Goal: Task Accomplishment & Management: Manage account settings

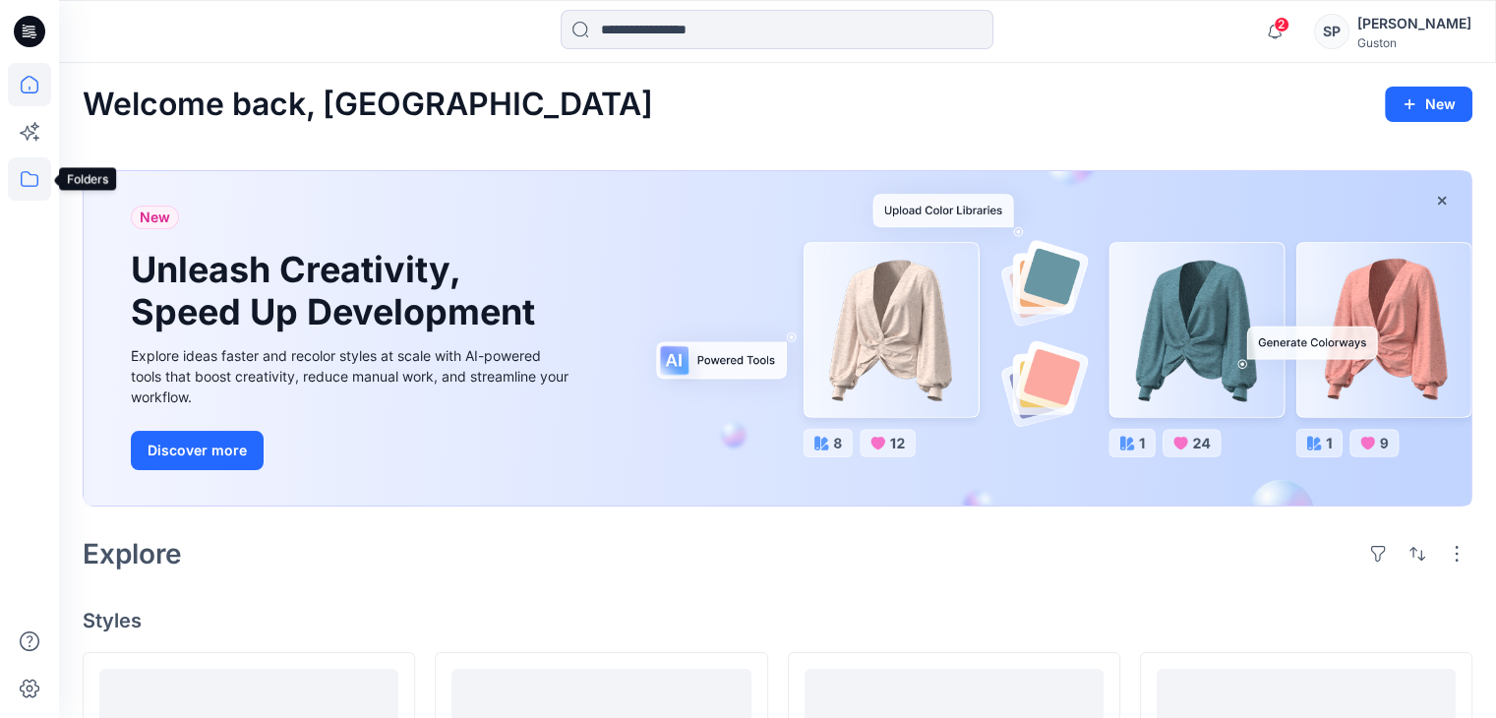
click at [31, 174] on icon at bounding box center [29, 178] width 43 height 43
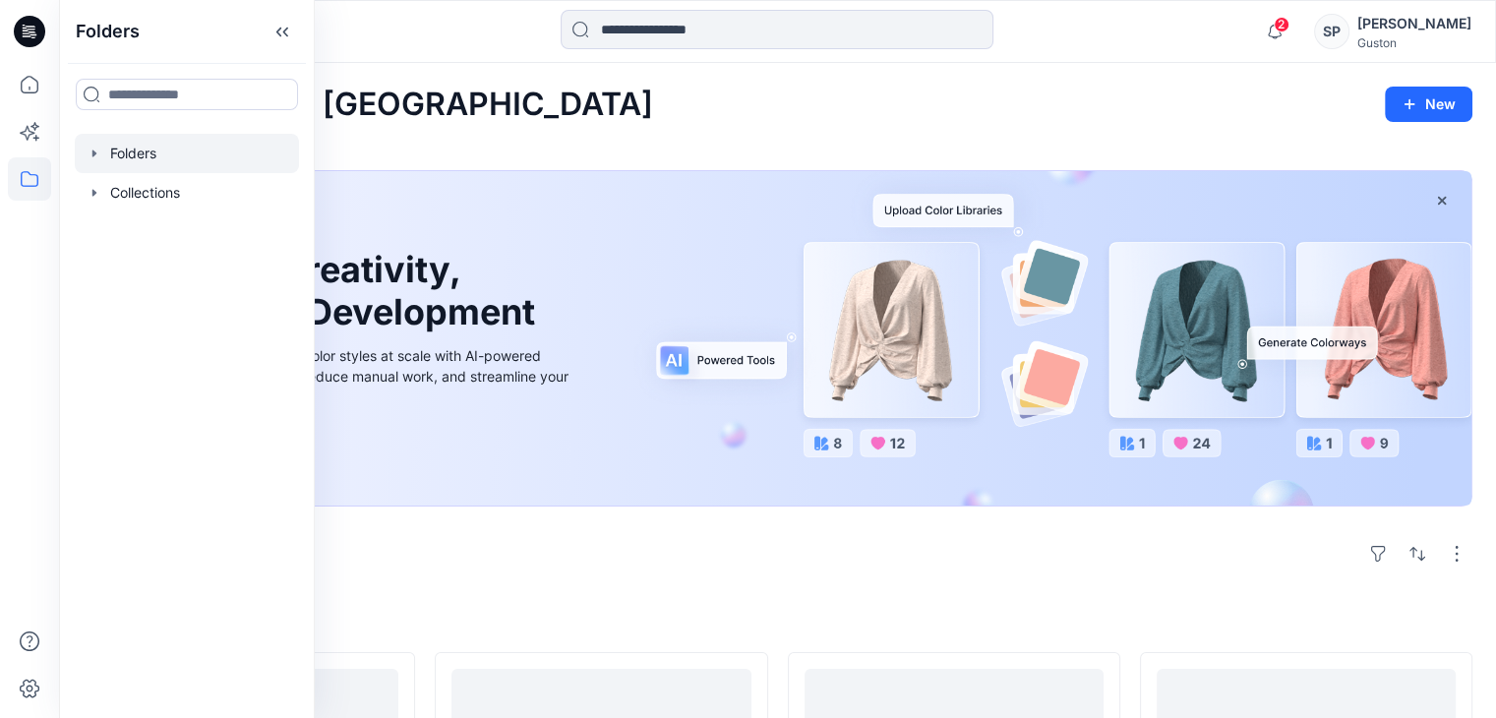
click at [163, 168] on div at bounding box center [187, 153] width 224 height 39
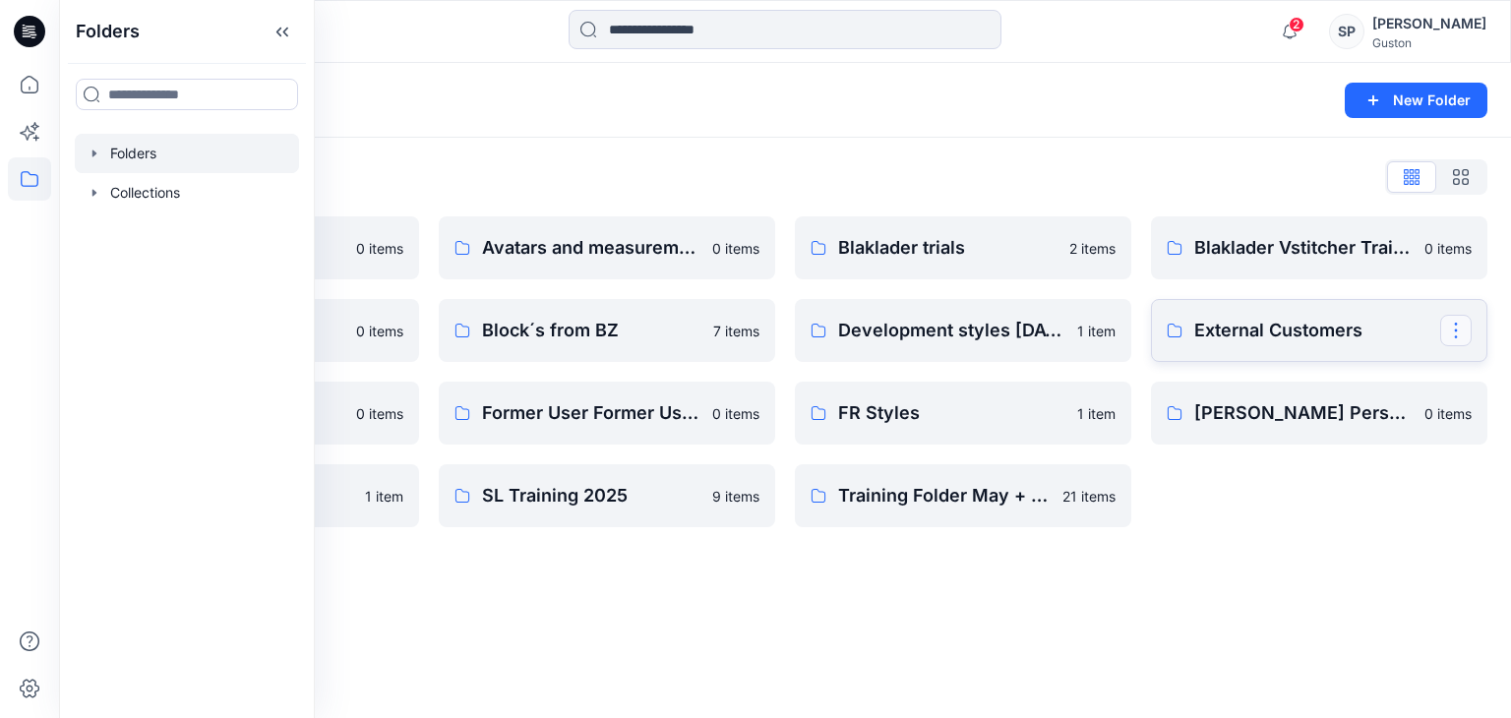
click at [1456, 339] on button "button" at bounding box center [1455, 330] width 31 height 31
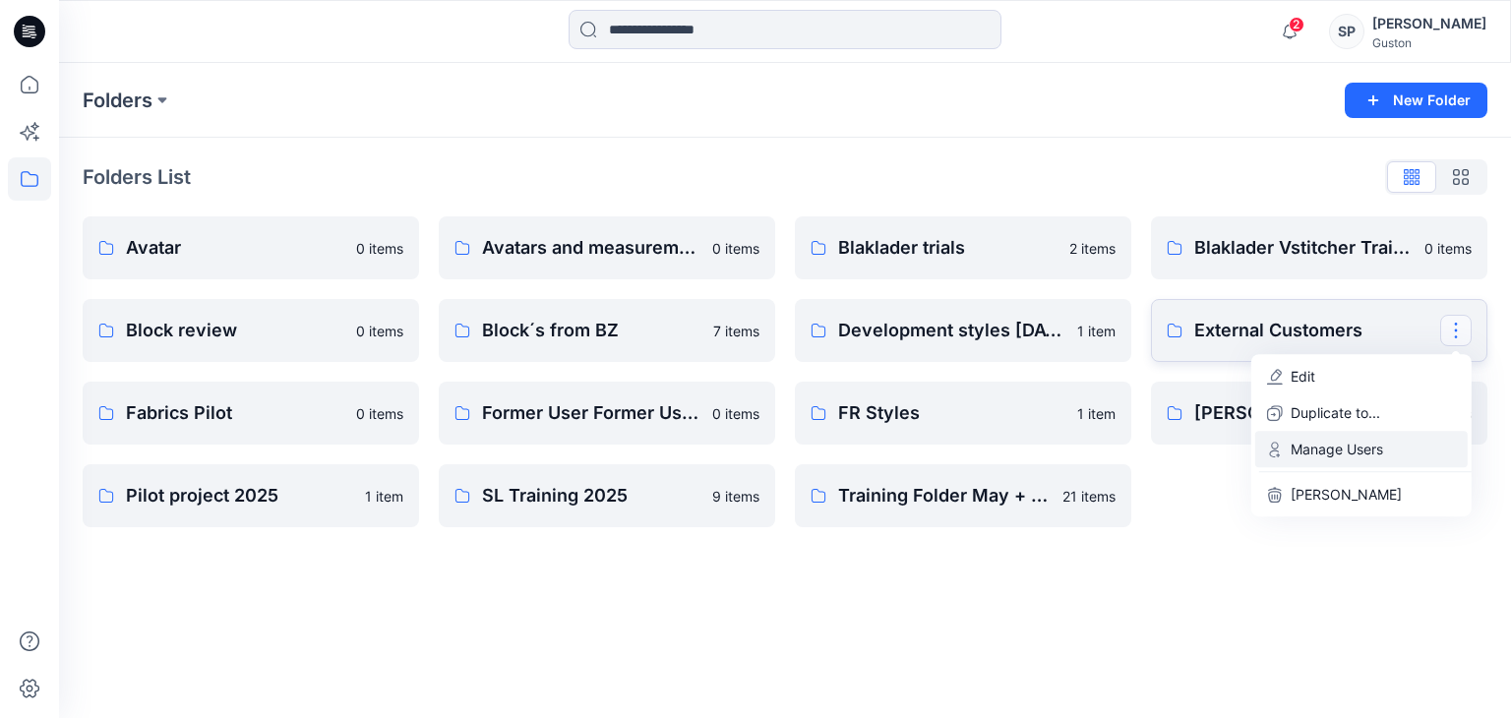
click at [1312, 442] on p "Manage Users" at bounding box center [1337, 449] width 92 height 21
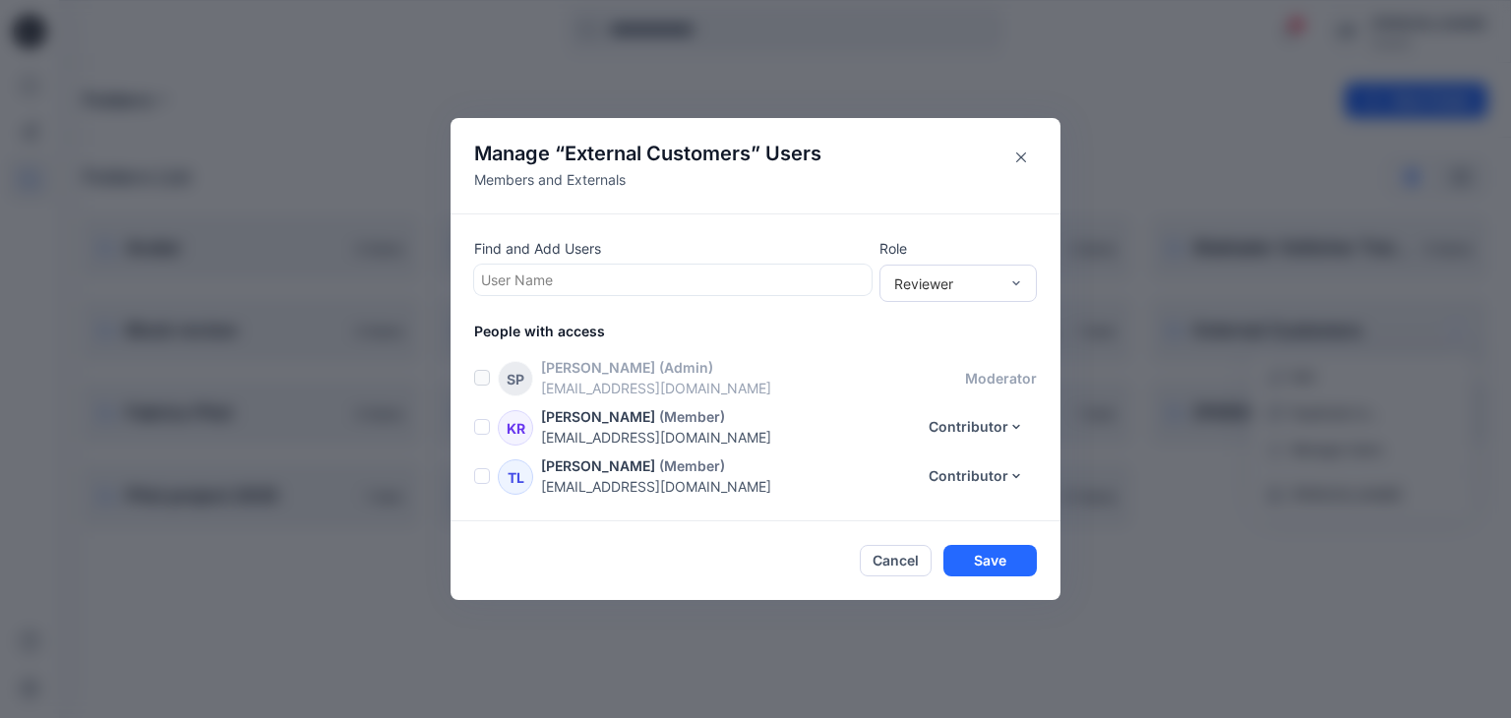
click at [612, 288] on div at bounding box center [673, 280] width 384 height 25
type input "**"
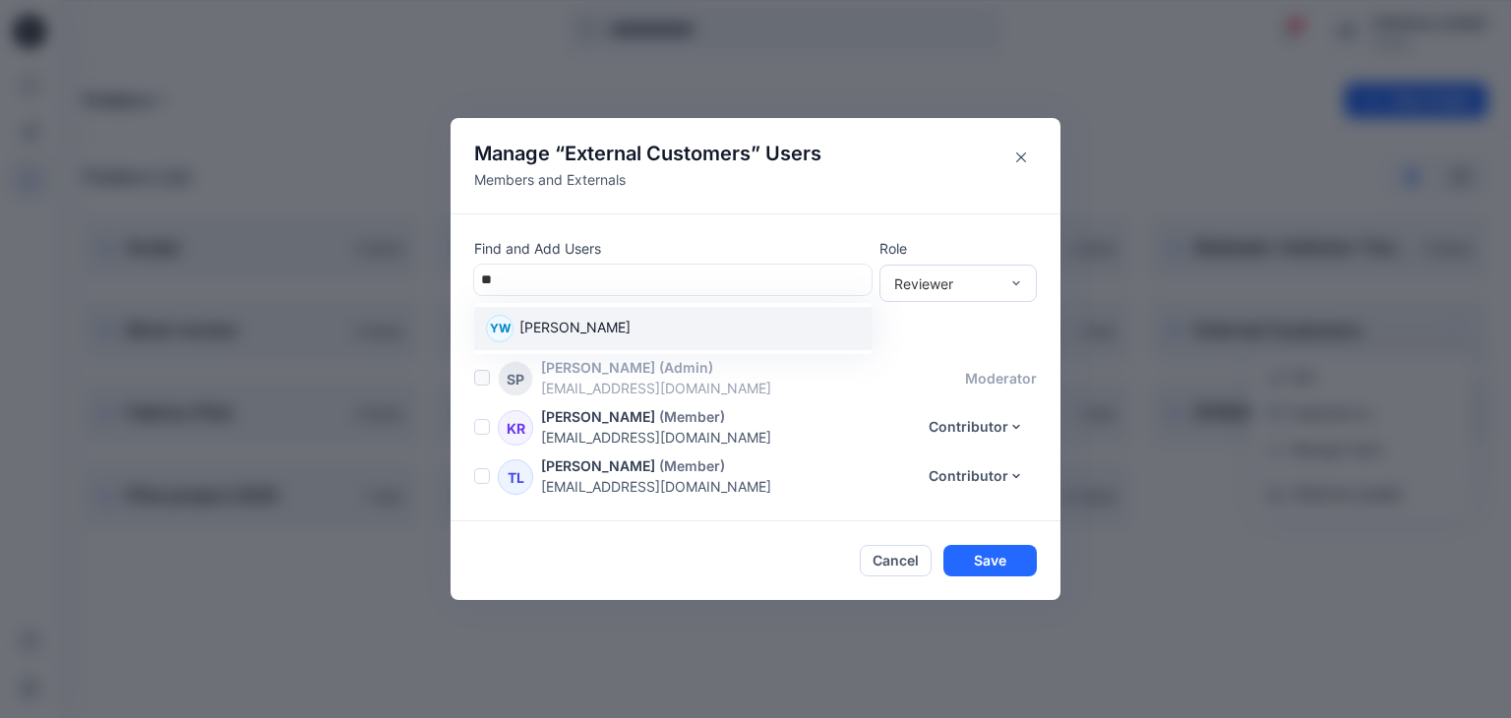
click at [594, 317] on p "[PERSON_NAME]" at bounding box center [574, 330] width 111 height 26
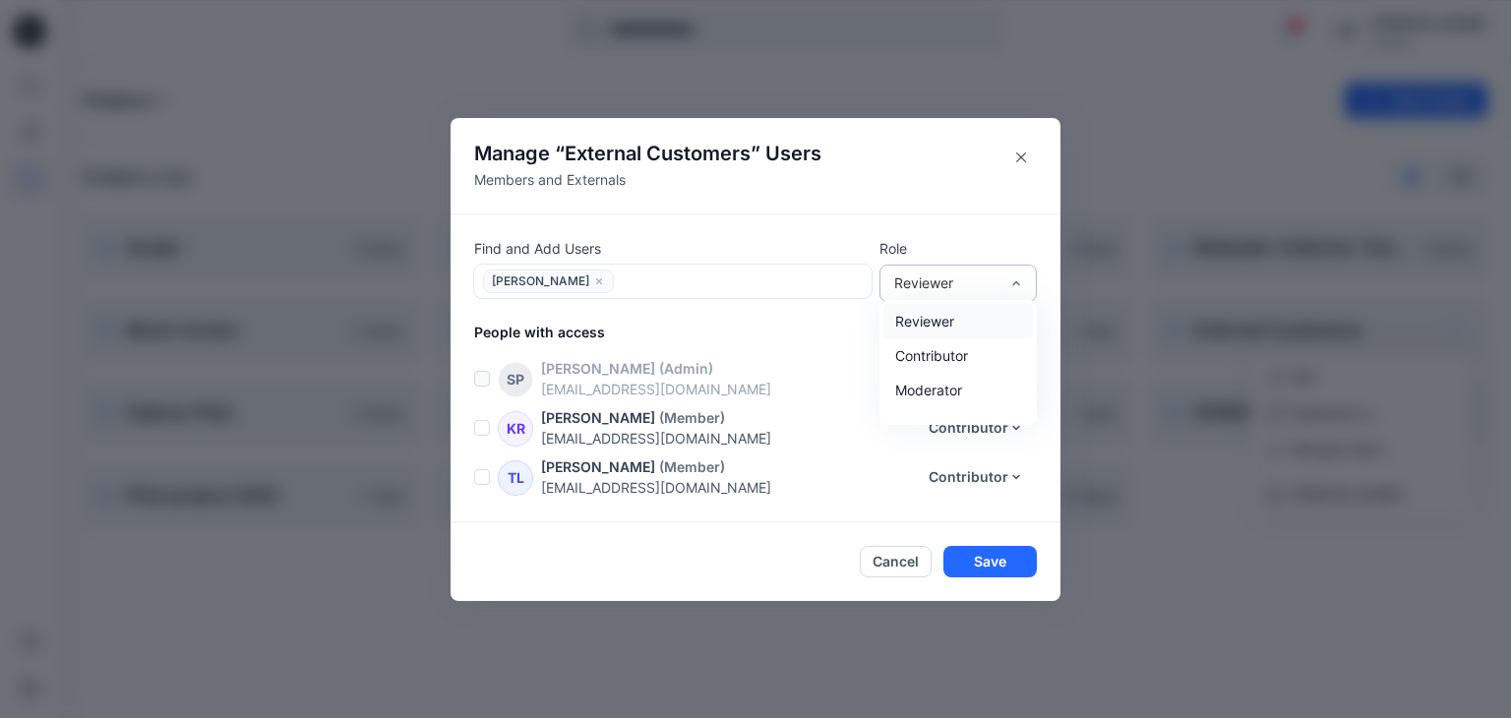
click at [954, 268] on div "Reviewer" at bounding box center [957, 283] width 157 height 37
click at [963, 326] on div "Reviewer" at bounding box center [958, 321] width 150 height 34
click at [944, 287] on div "Reviewer" at bounding box center [946, 282] width 104 height 21
click at [943, 325] on div "Reviewer" at bounding box center [958, 321] width 150 height 34
click at [995, 553] on button "Save" at bounding box center [989, 561] width 93 height 31
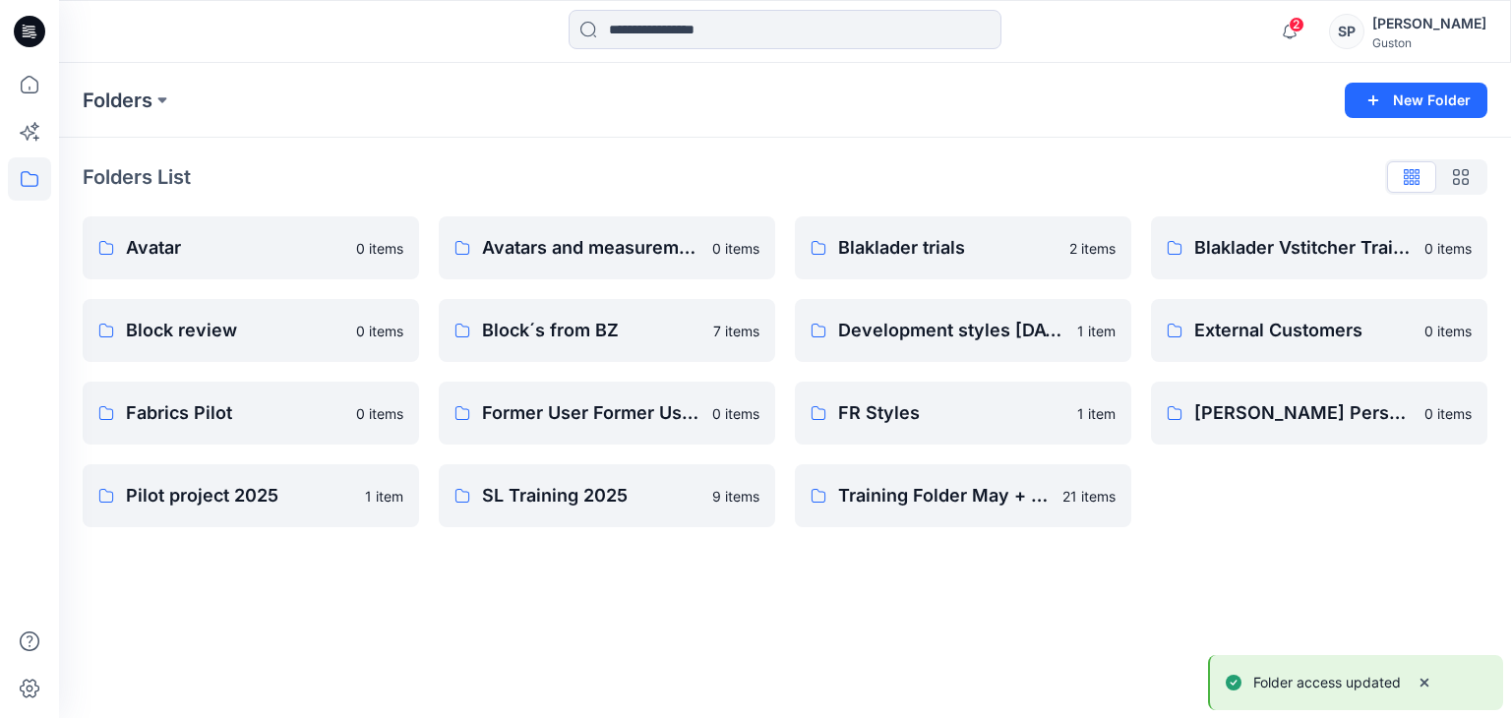
click at [1229, 551] on div "Folders New Folder Folders List Avatar 0 items Block review 0 items Fabrics Pil…" at bounding box center [785, 390] width 1452 height 655
click at [1362, 346] on link "External Customers" at bounding box center [1319, 330] width 336 height 63
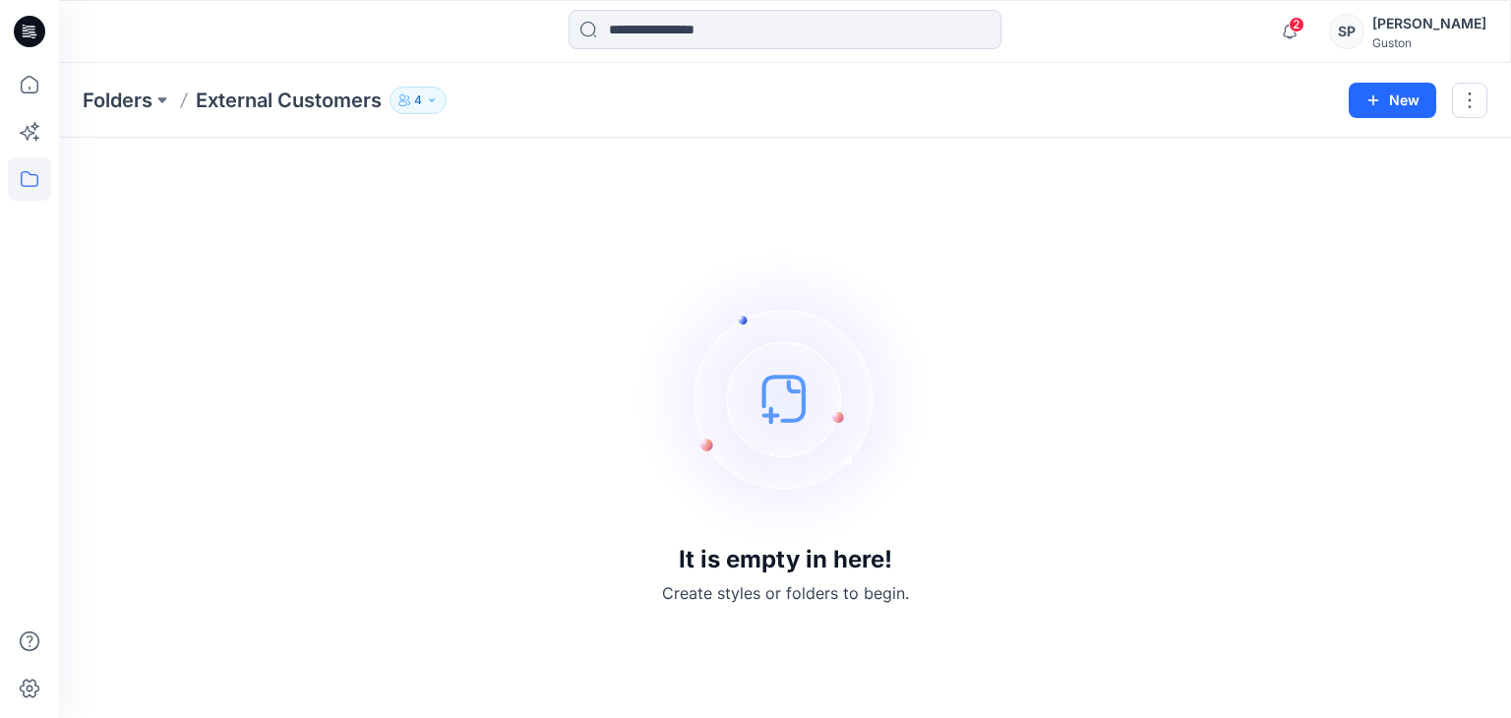
click at [569, 331] on div "It is empty in here! Create styles or folders to begin." at bounding box center [785, 427] width 1405 height 533
click at [1399, 110] on button "New" at bounding box center [1393, 100] width 88 height 35
click at [1346, 194] on p "New Folder" at bounding box center [1334, 186] width 73 height 21
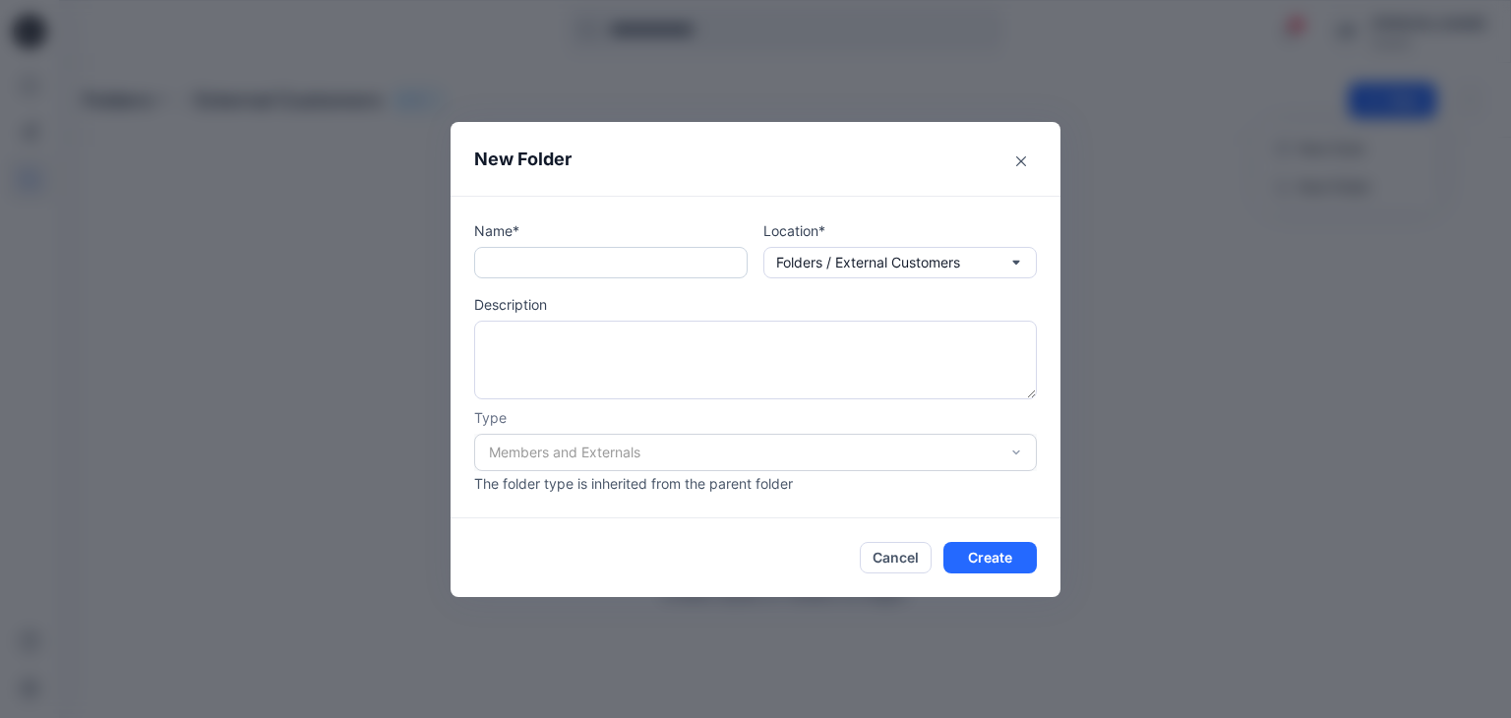
click at [687, 264] on input "text" at bounding box center [610, 262] width 273 height 31
type input "*"
click at [1015, 162] on button "Close" at bounding box center [1020, 161] width 31 height 31
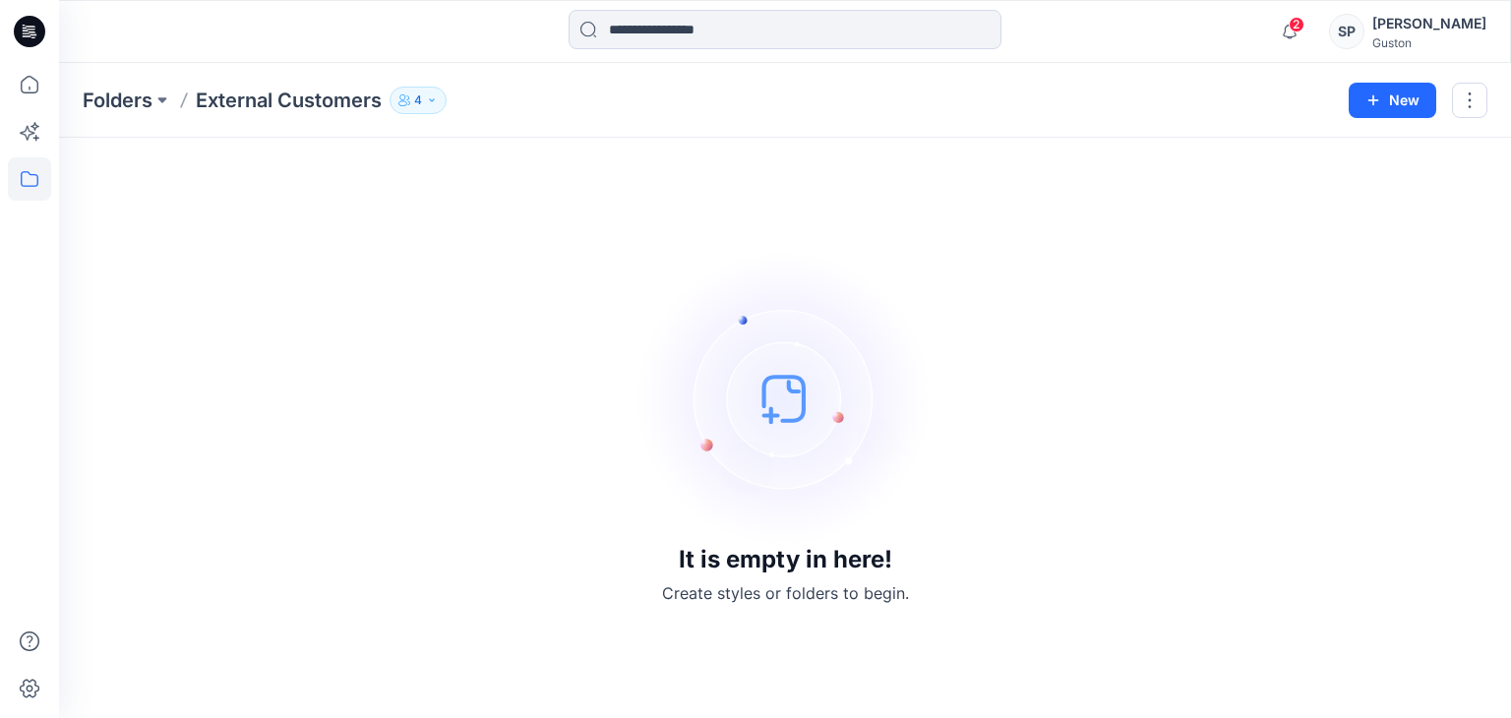
click at [1196, 258] on div "It is empty in here! Create styles or folders to begin." at bounding box center [785, 427] width 1405 height 533
click at [402, 101] on icon "button" at bounding box center [404, 100] width 12 height 12
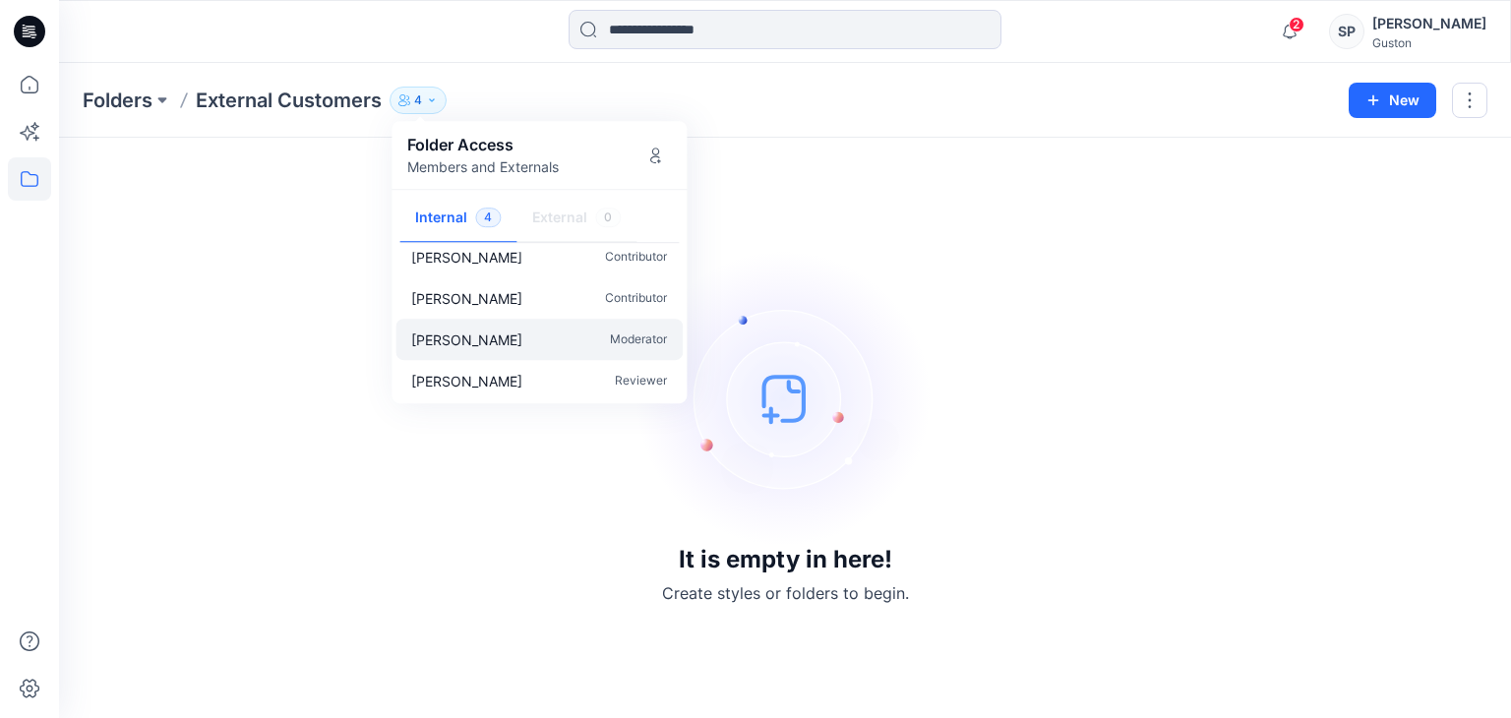
scroll to position [17, 0]
click at [271, 316] on div "It is empty in here! Create styles or folders to begin." at bounding box center [785, 427] width 1405 height 533
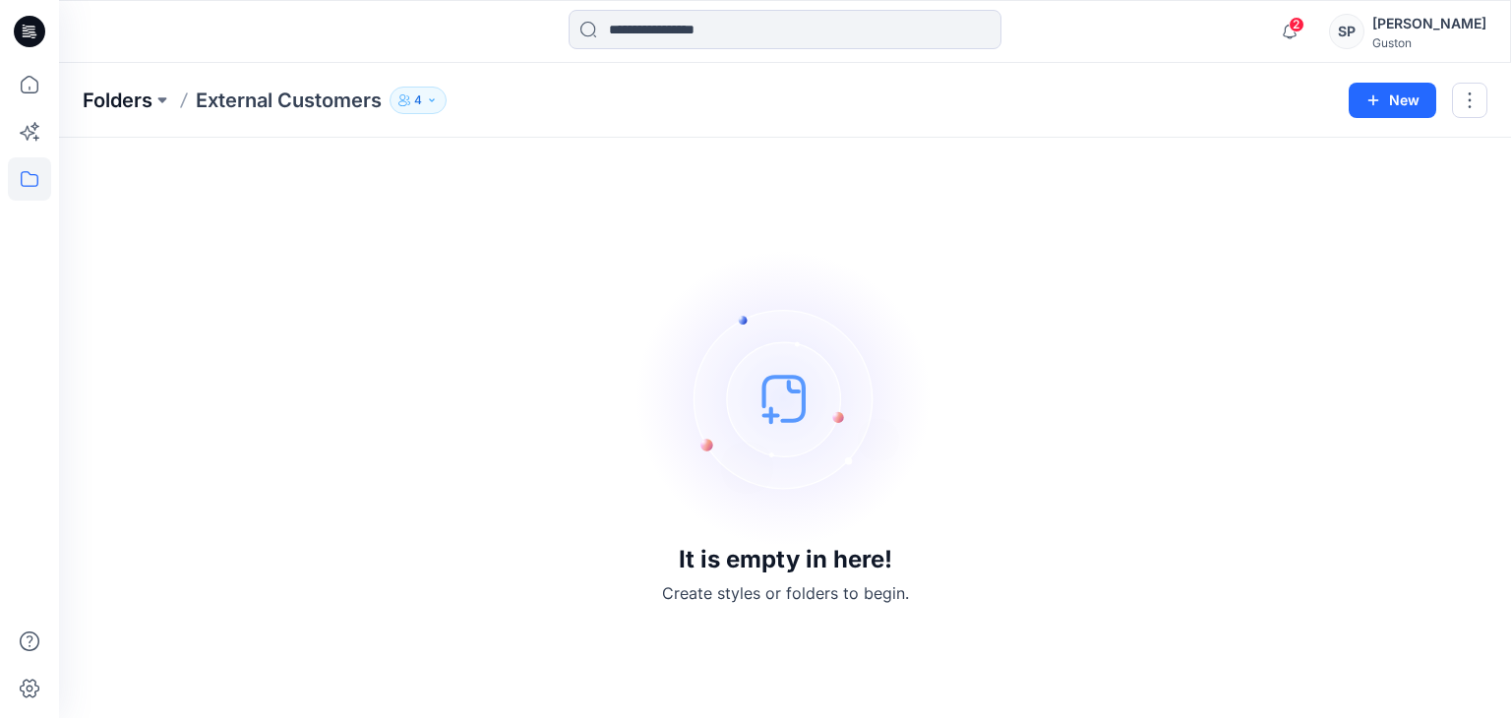
click at [151, 105] on p "Folders" at bounding box center [118, 101] width 70 height 28
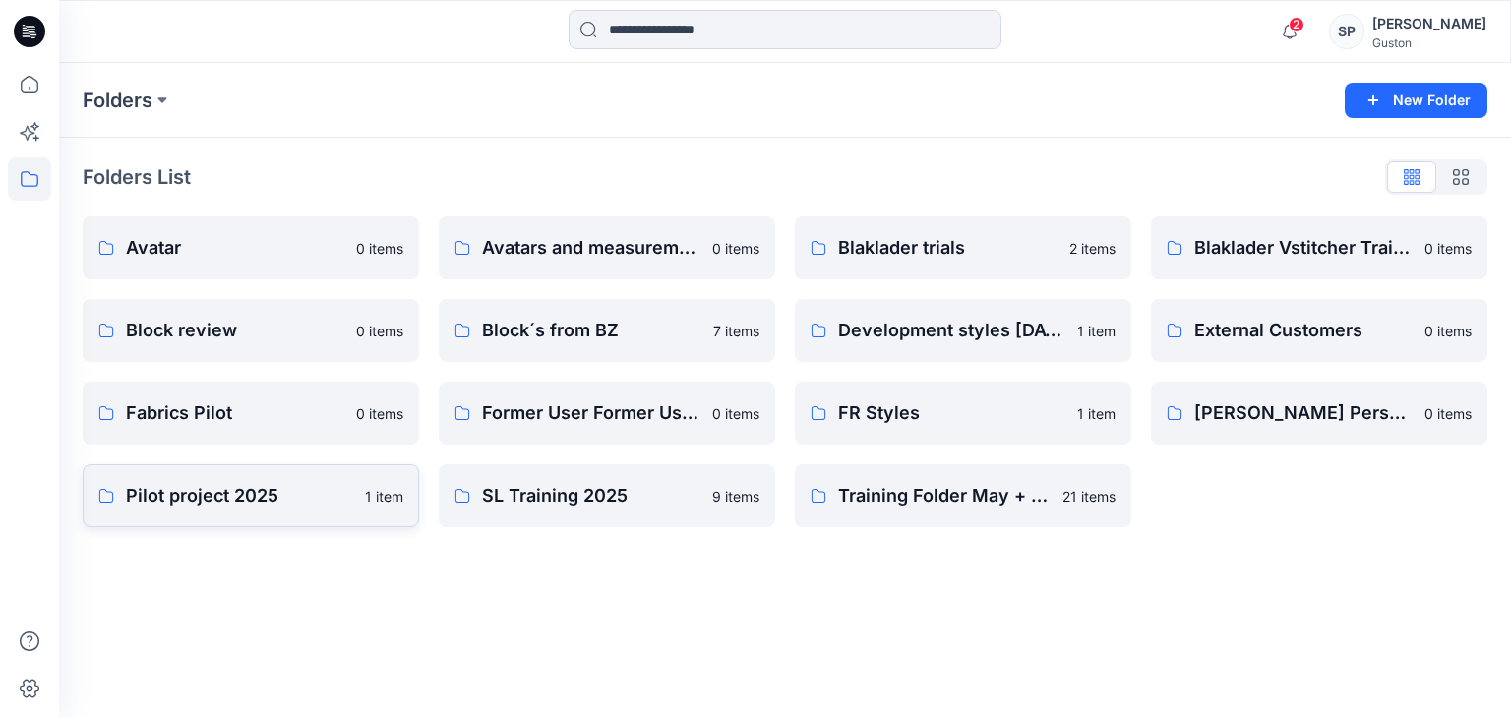
click at [225, 506] on p "Pilot project 2025" at bounding box center [239, 496] width 227 height 28
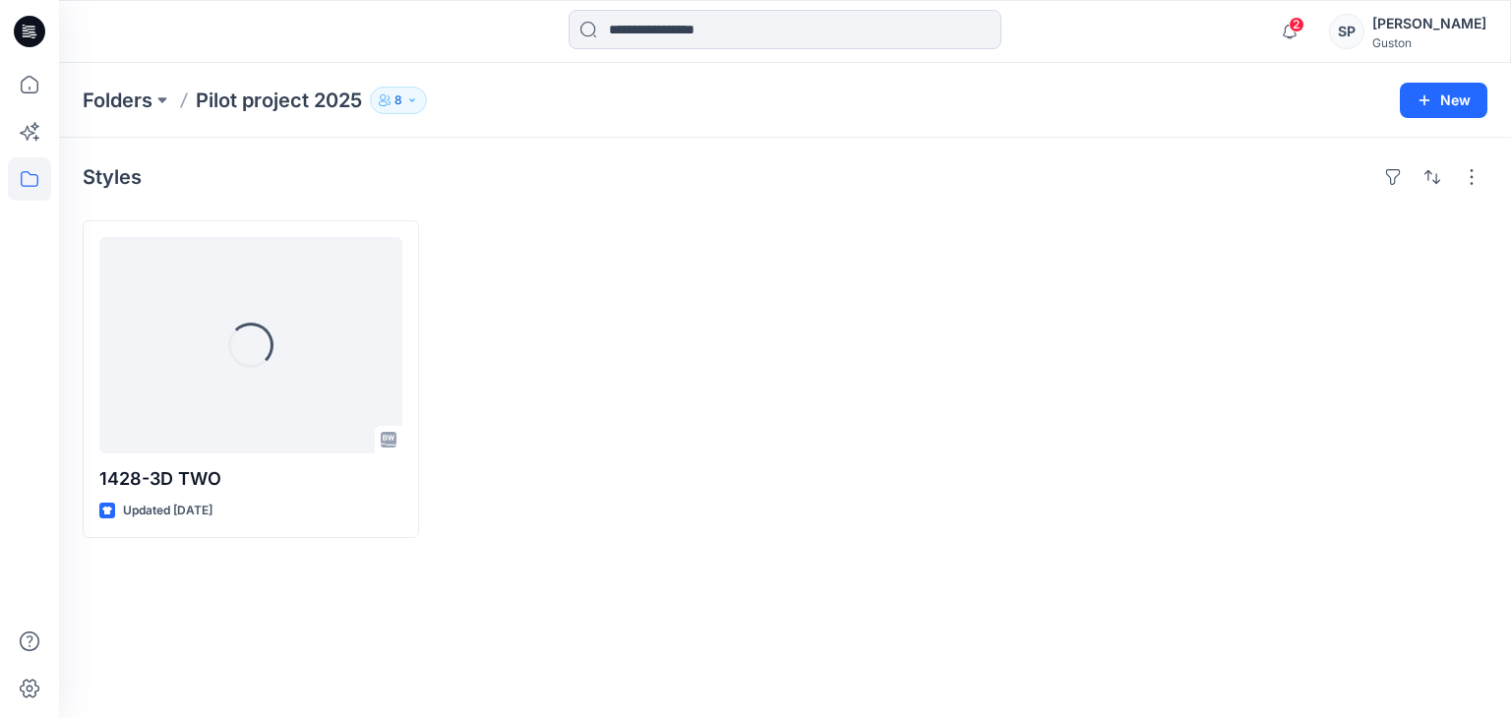
click at [421, 107] on button "8" at bounding box center [398, 101] width 57 height 28
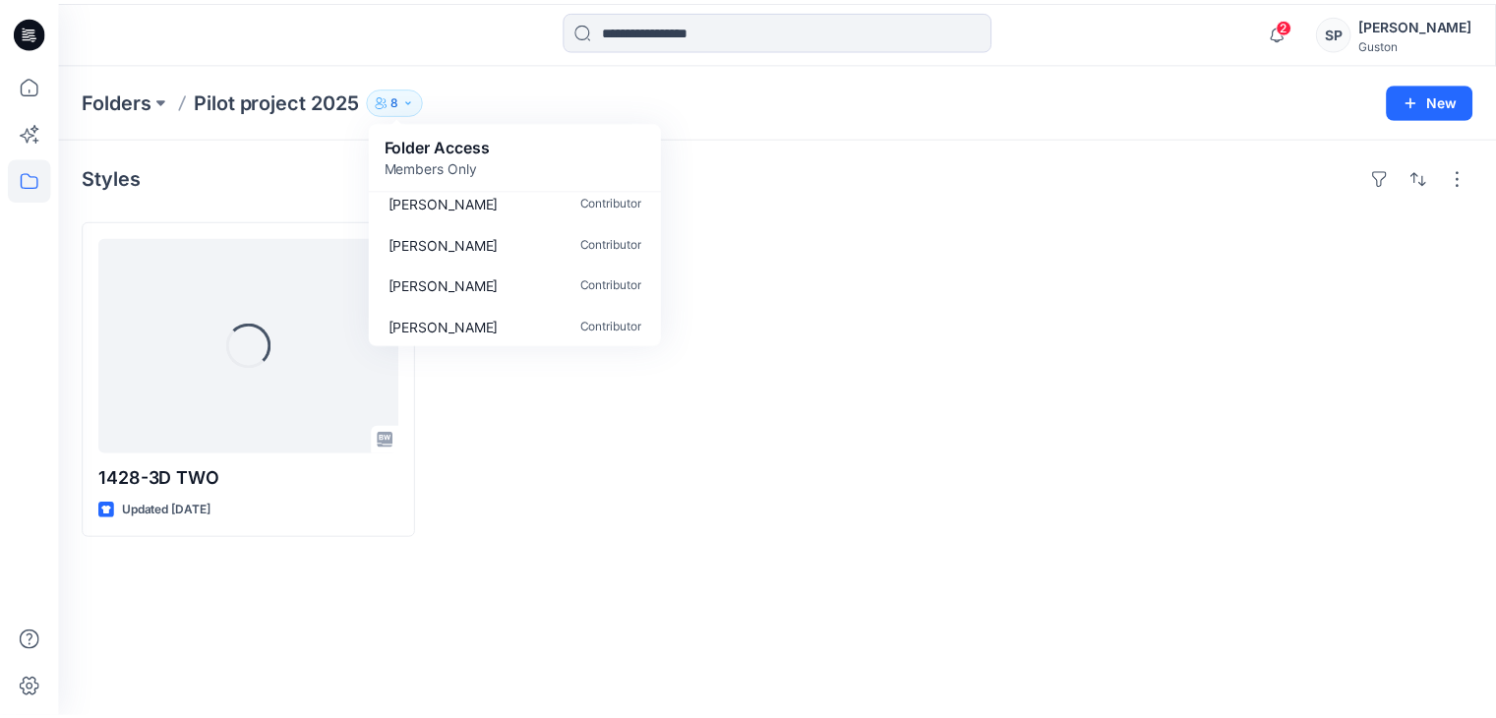
scroll to position [182, 0]
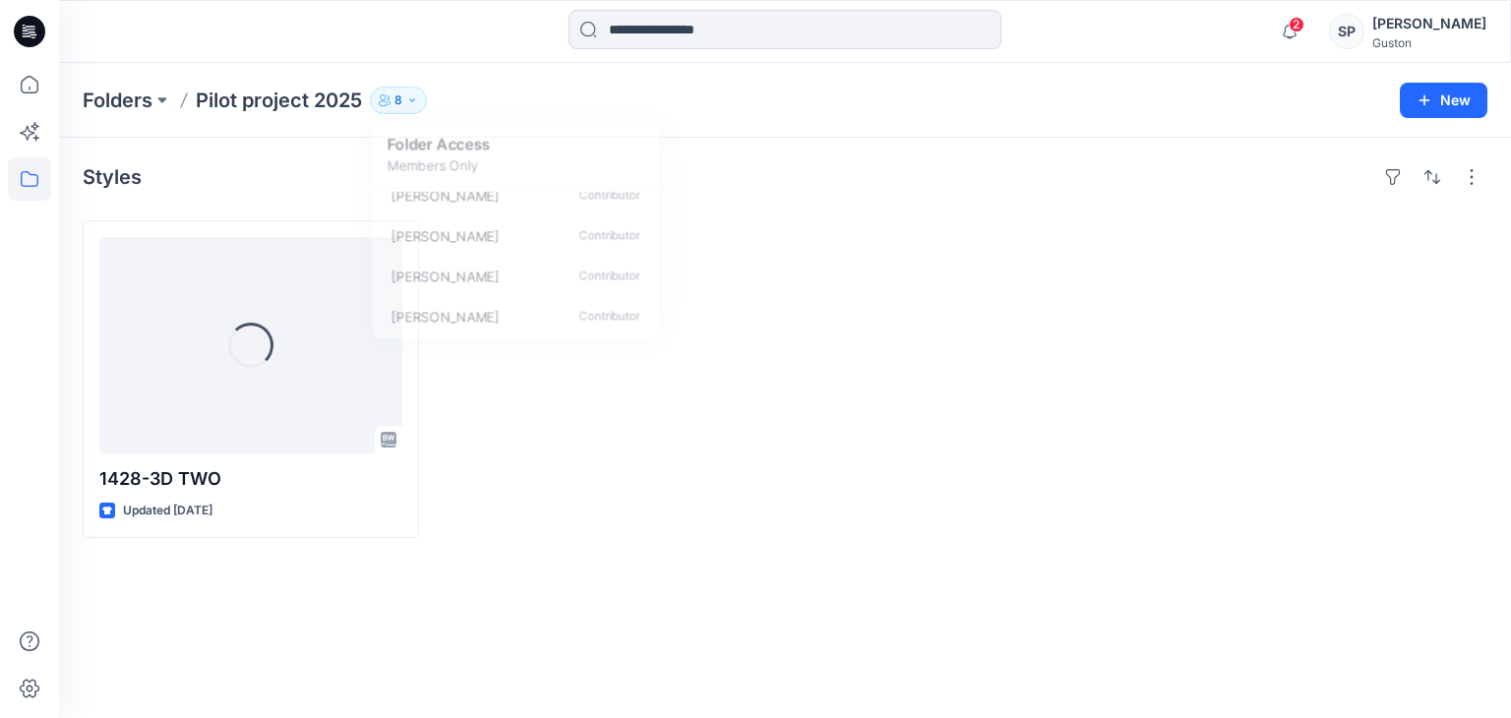
click at [848, 296] on div at bounding box center [963, 379] width 336 height 318
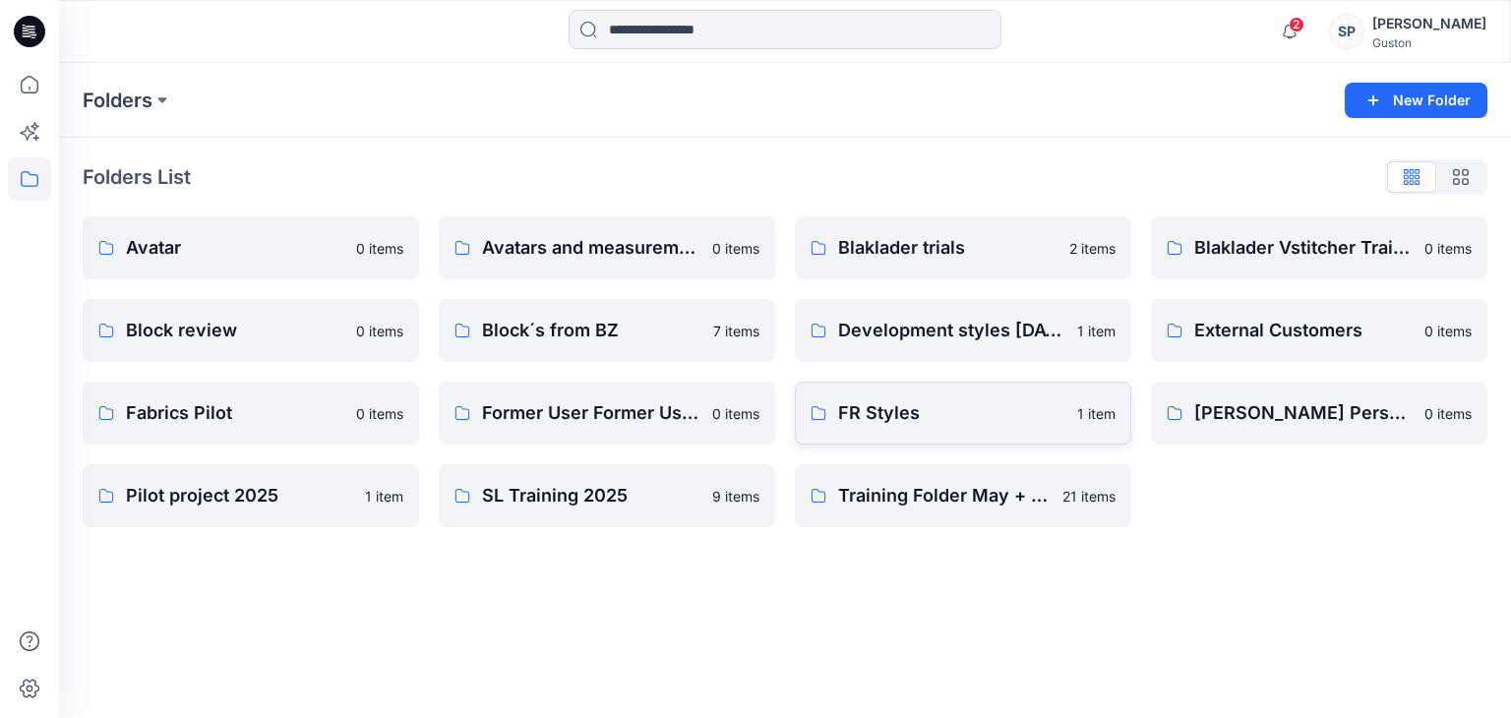
click at [890, 415] on p "FR Styles" at bounding box center [951, 413] width 227 height 28
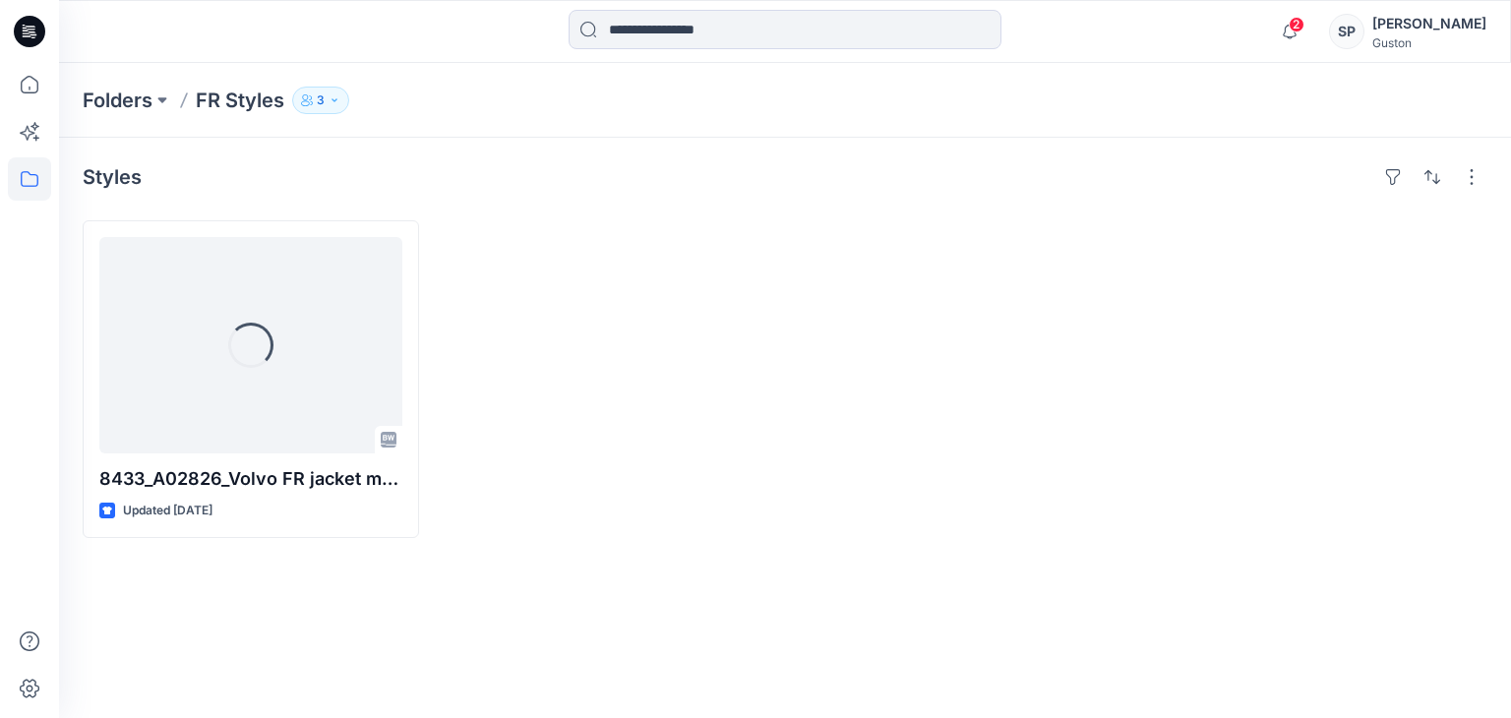
click at [345, 109] on div "Folders FR Styles 3" at bounding box center [708, 101] width 1251 height 28
click at [336, 108] on button "3" at bounding box center [320, 101] width 57 height 28
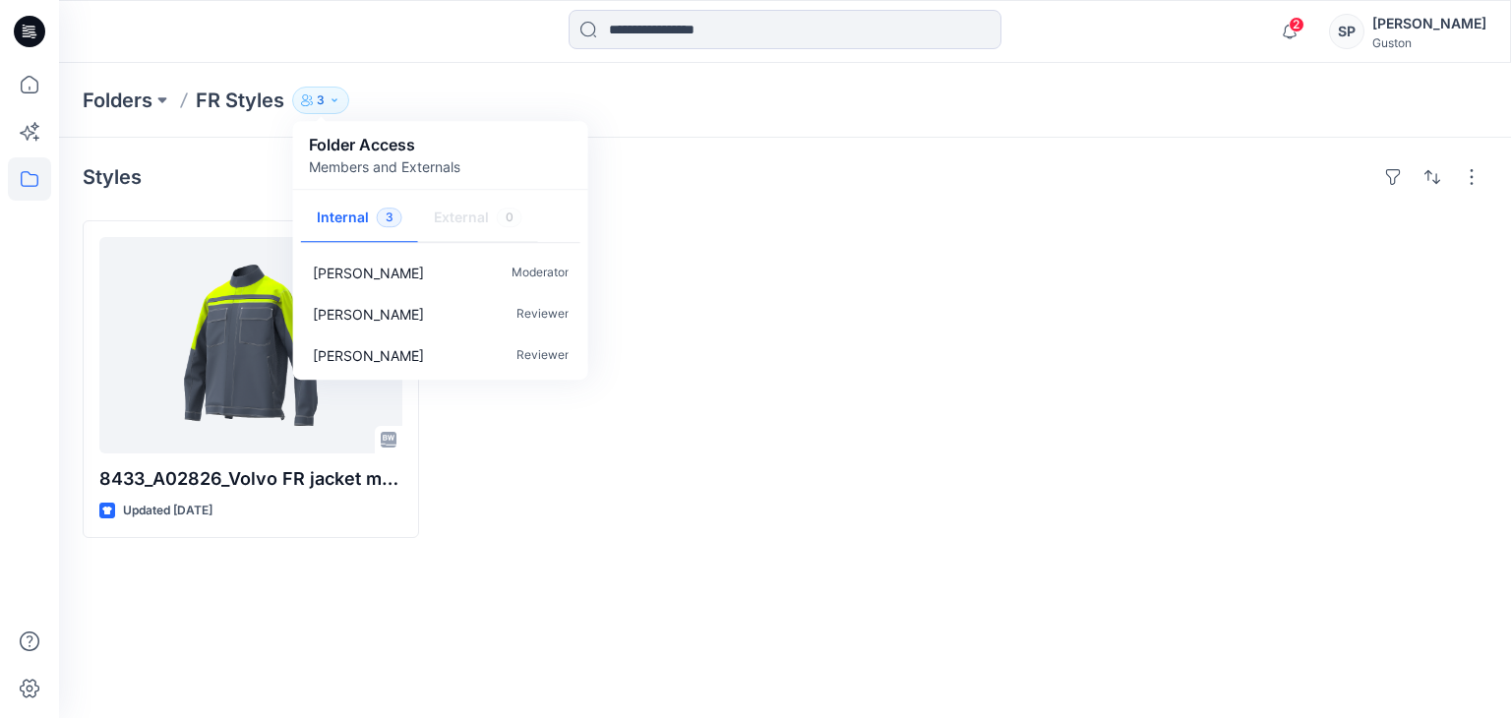
click at [720, 343] on div at bounding box center [607, 379] width 336 height 318
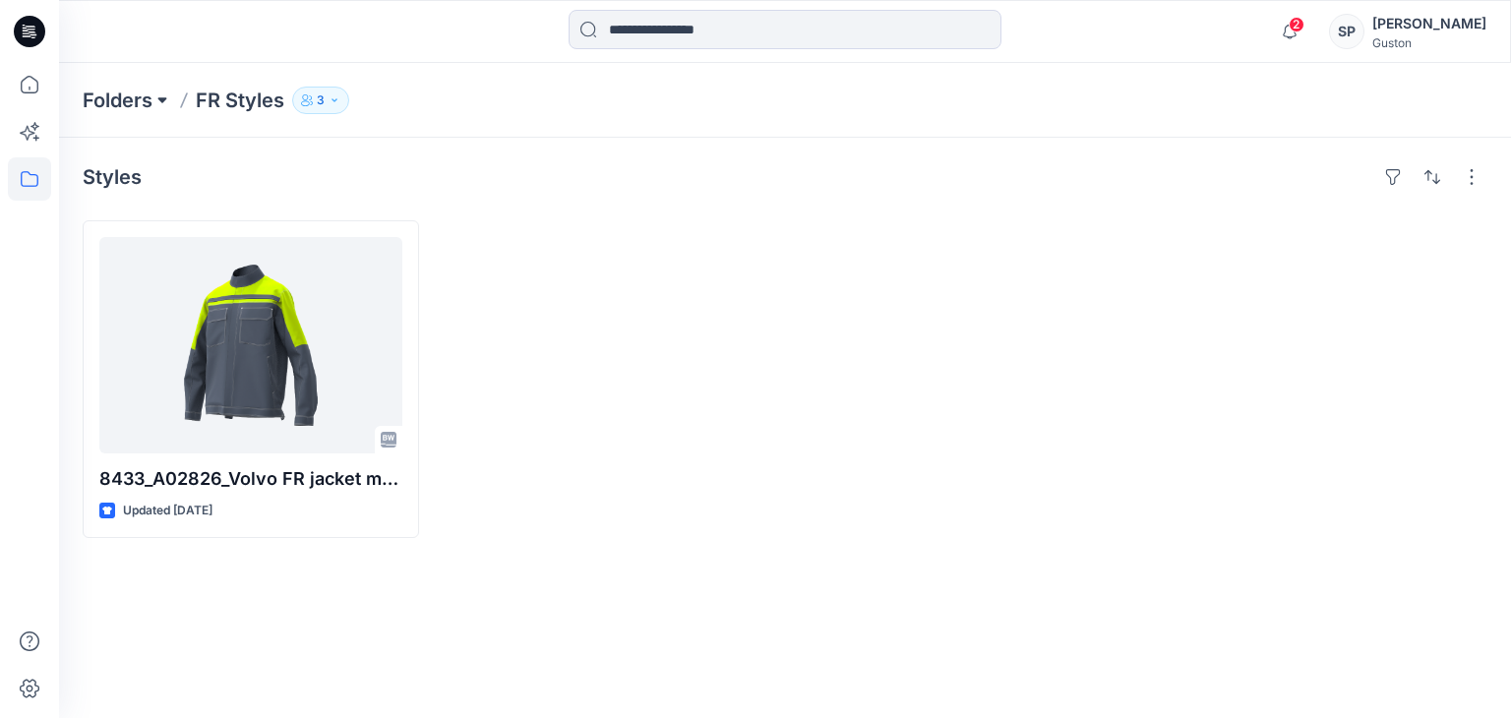
click at [156, 102] on button at bounding box center [162, 101] width 20 height 28
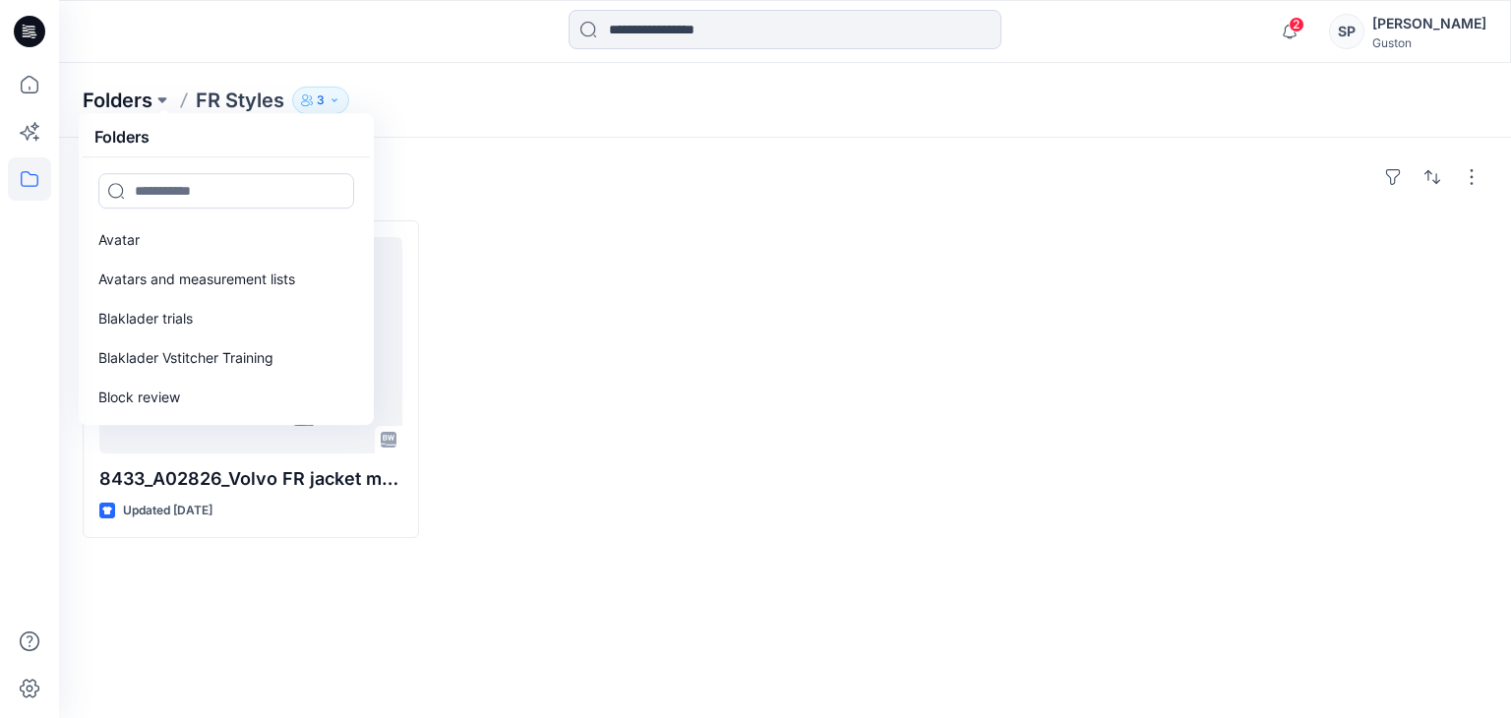
click at [151, 101] on p "Folders" at bounding box center [118, 101] width 70 height 28
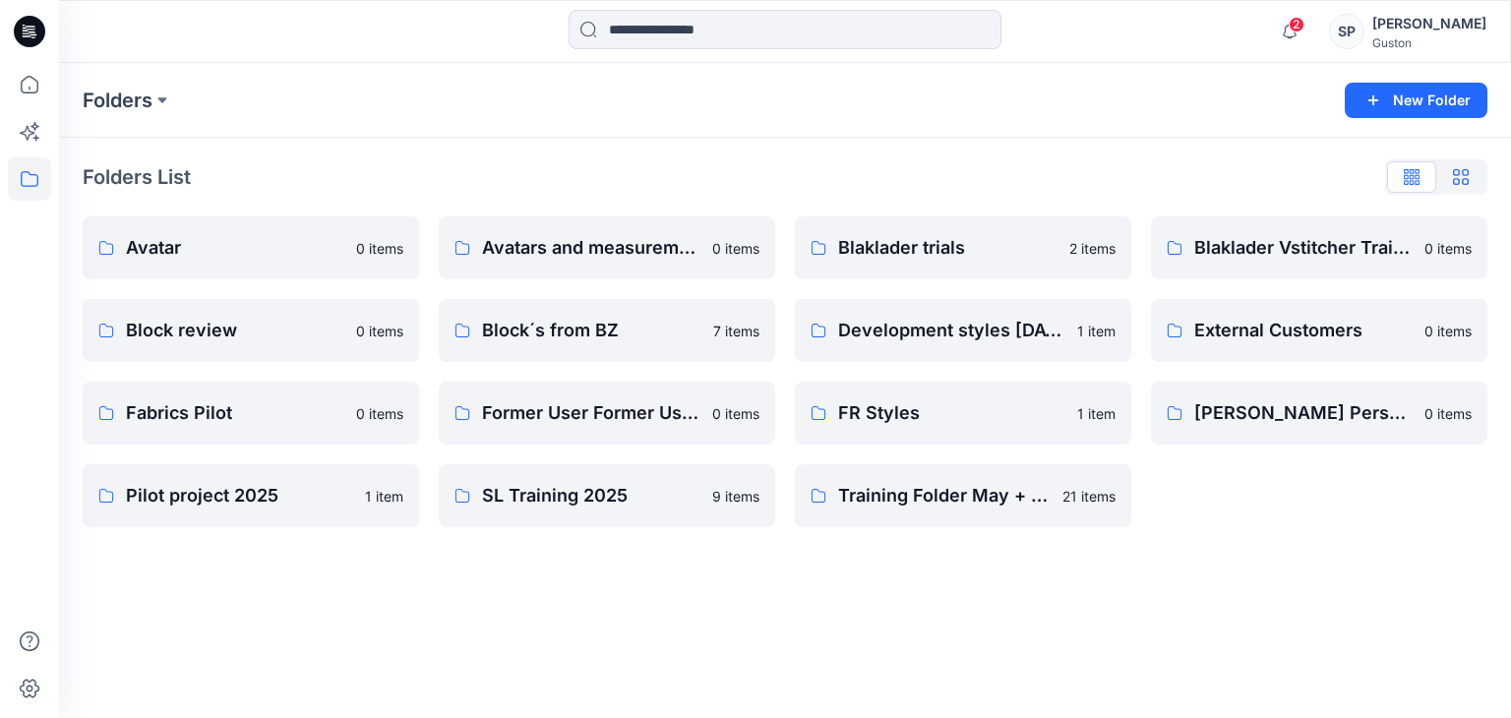
drag, startPoint x: 1441, startPoint y: 156, endPoint x: 1444, endPoint y: 171, distance: 15.0
click at [1444, 162] on div "Folders List Avatar 0 items Block review 0 items Fabrics Pilot 0 items Pilot pr…" at bounding box center [785, 344] width 1452 height 413
click at [1447, 174] on button "button" at bounding box center [1460, 176] width 49 height 31
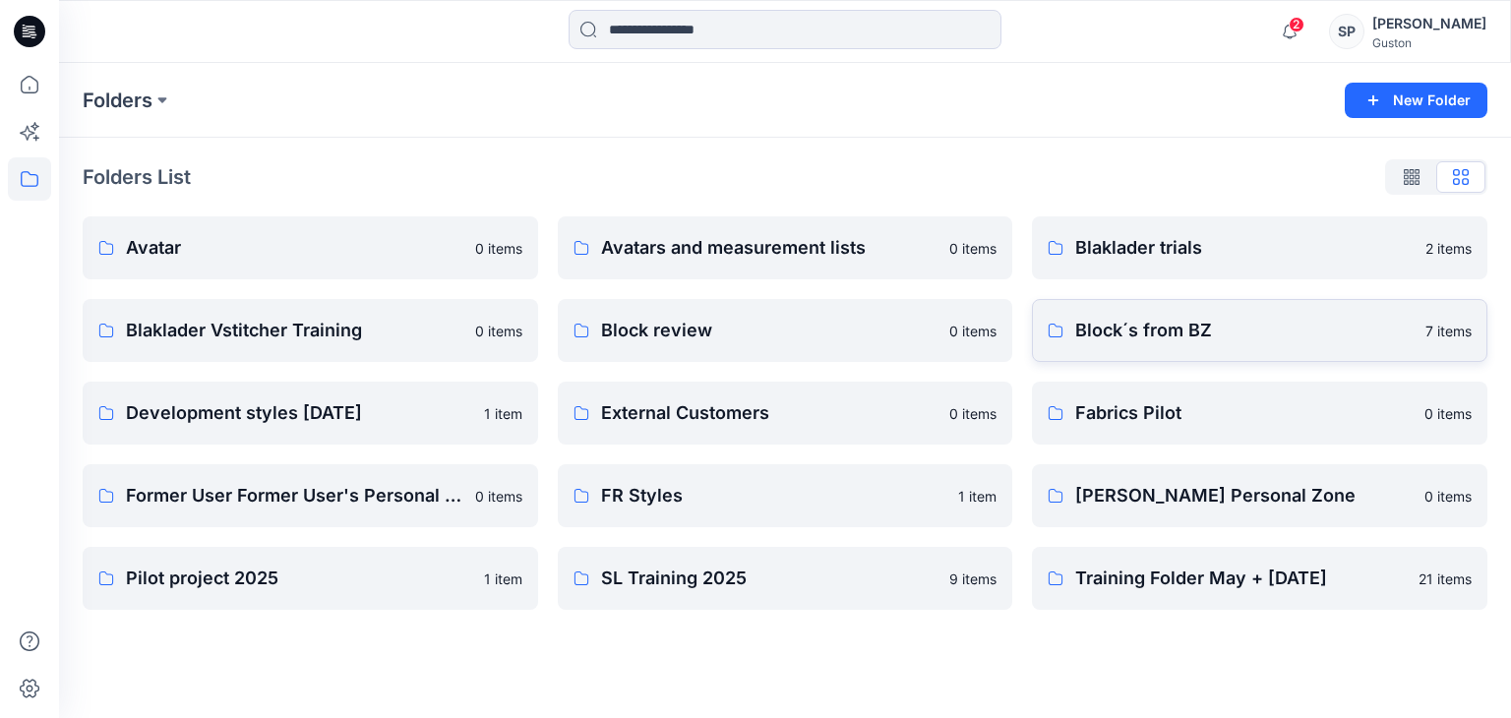
click at [1188, 337] on p "Block´s from BZ" at bounding box center [1244, 331] width 338 height 28
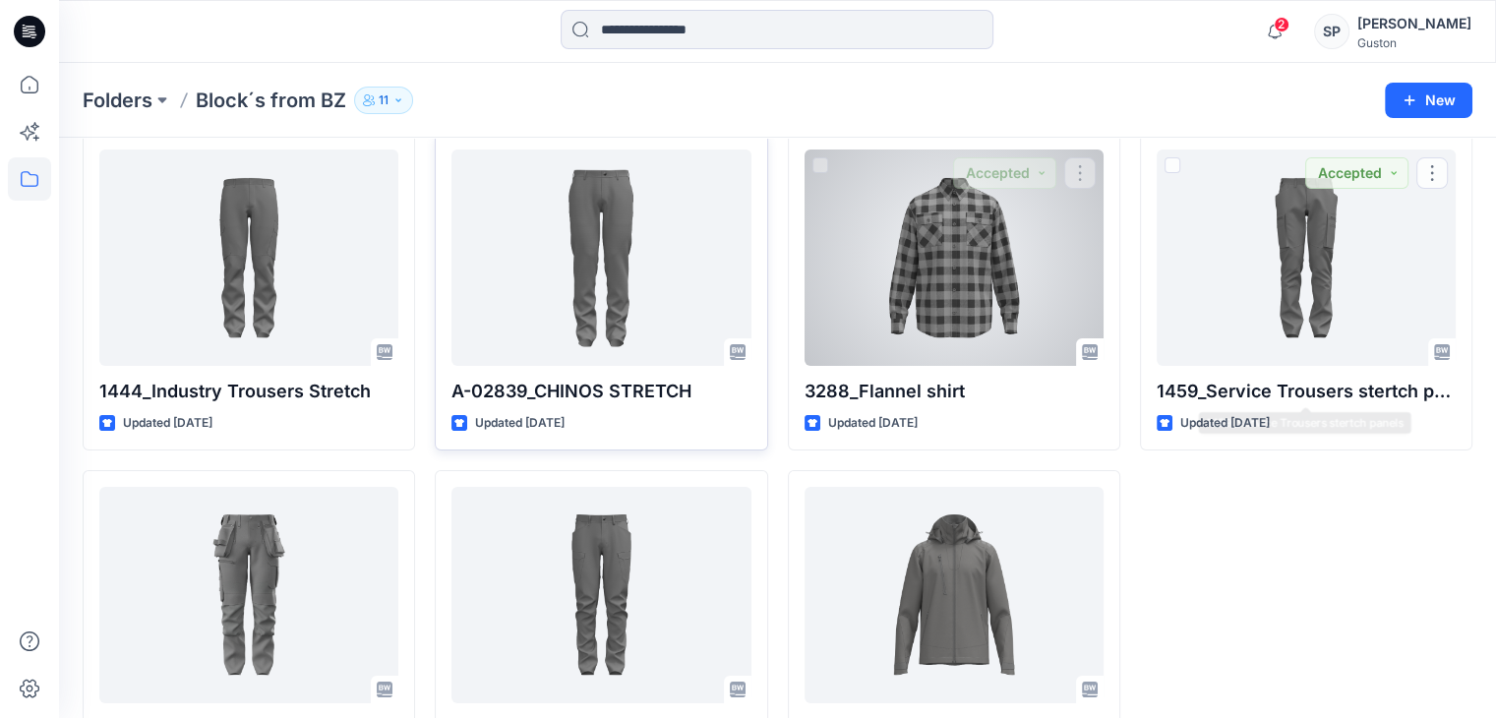
scroll to position [81, 0]
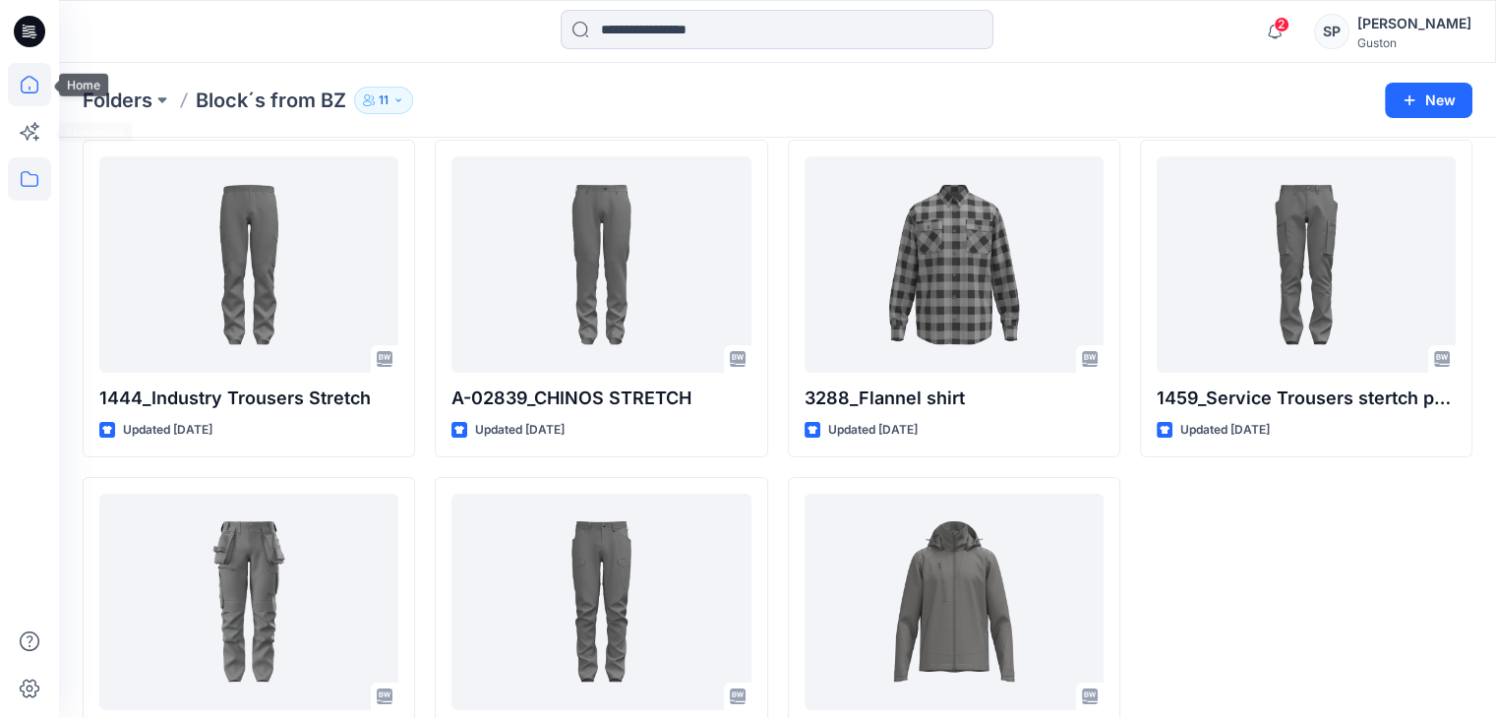
click at [25, 98] on icon at bounding box center [29, 84] width 43 height 43
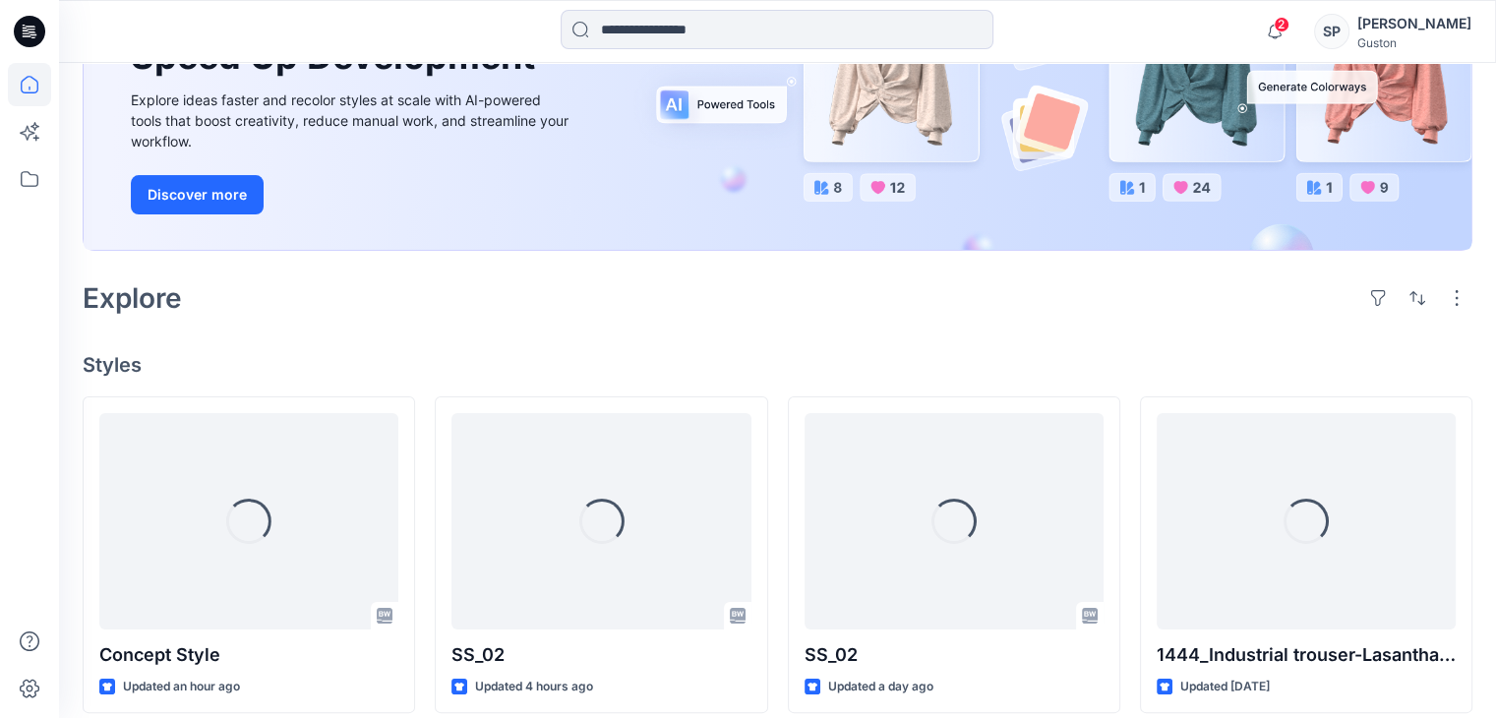
scroll to position [376, 0]
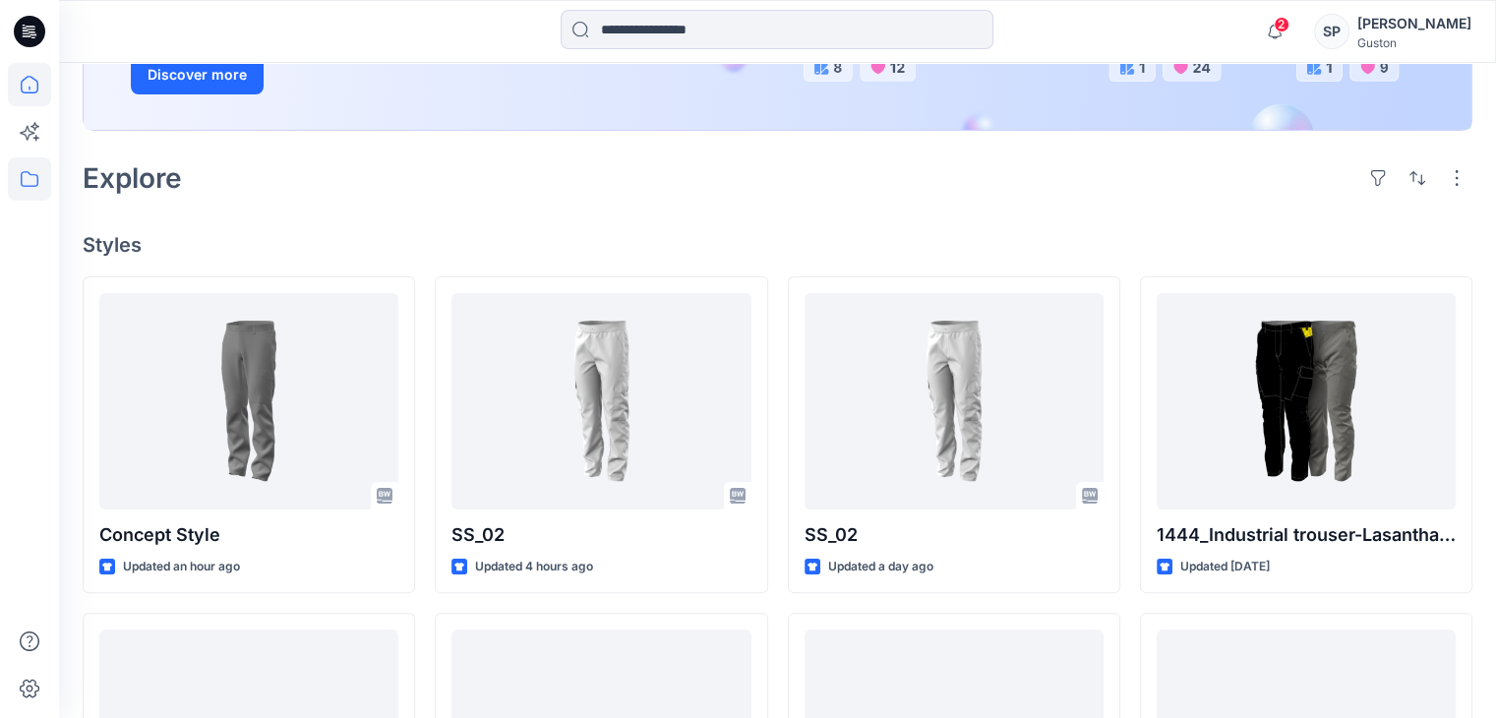
click at [14, 189] on div at bounding box center [29, 359] width 59 height 718
click at [14, 189] on icon at bounding box center [29, 178] width 43 height 43
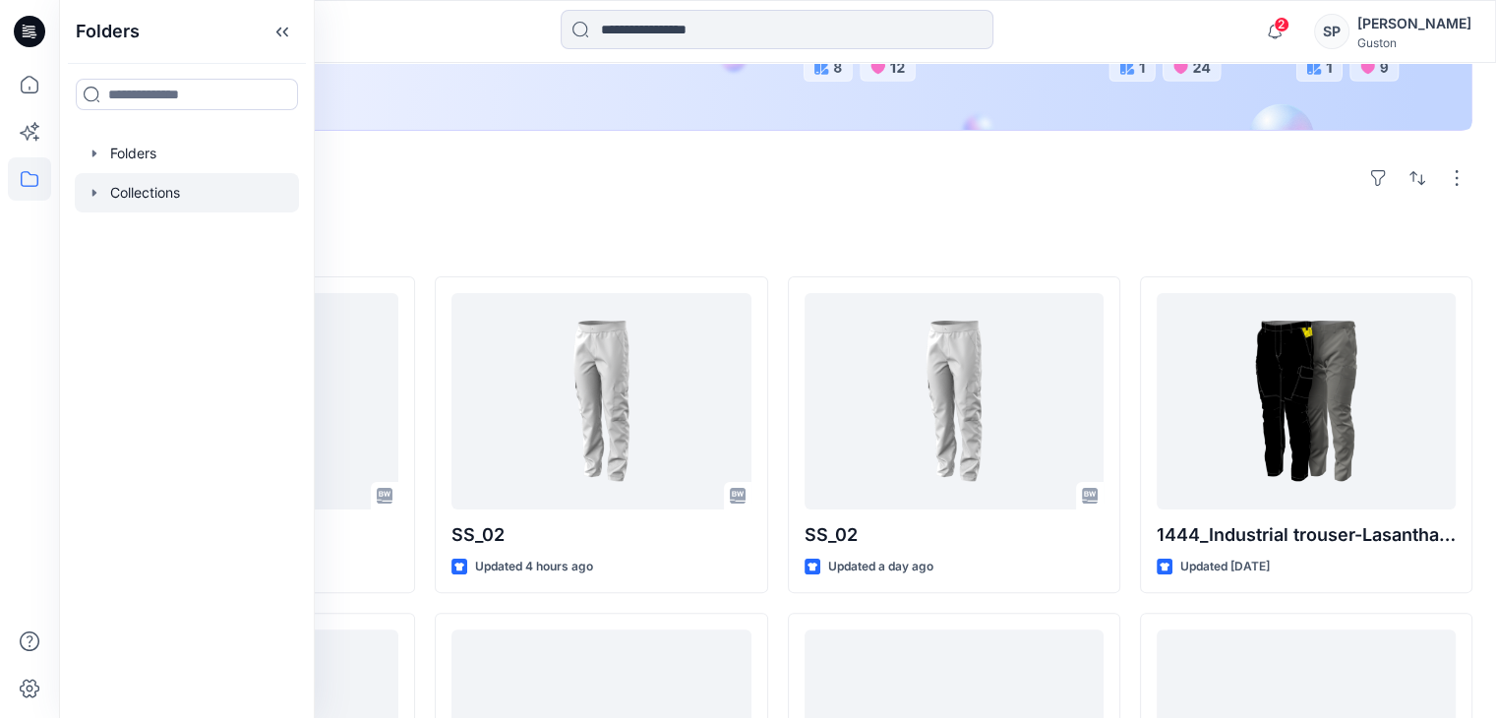
click at [97, 193] on icon "button" at bounding box center [95, 193] width 16 height 16
click at [94, 154] on icon "button" at bounding box center [94, 153] width 4 height 7
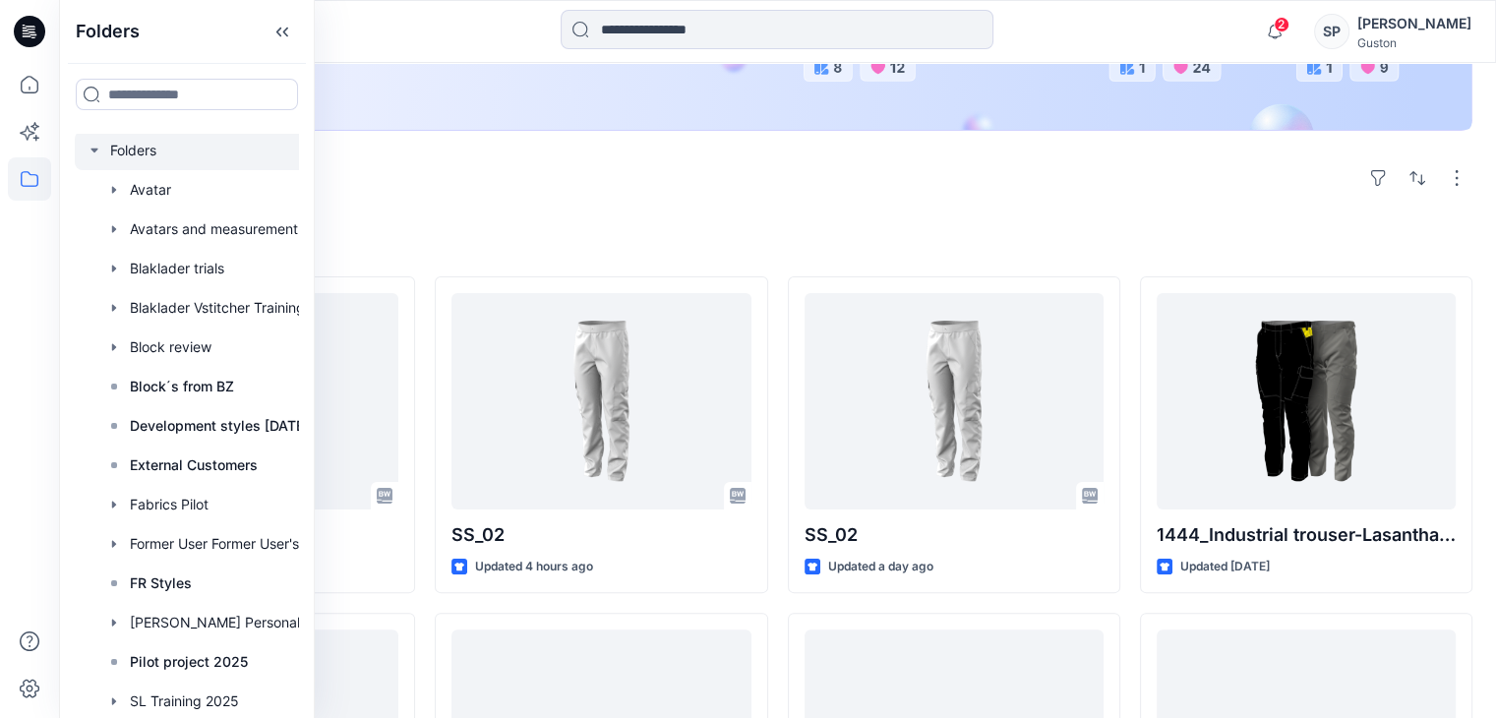
scroll to position [0, 0]
click at [156, 149] on div at bounding box center [212, 153] width 275 height 39
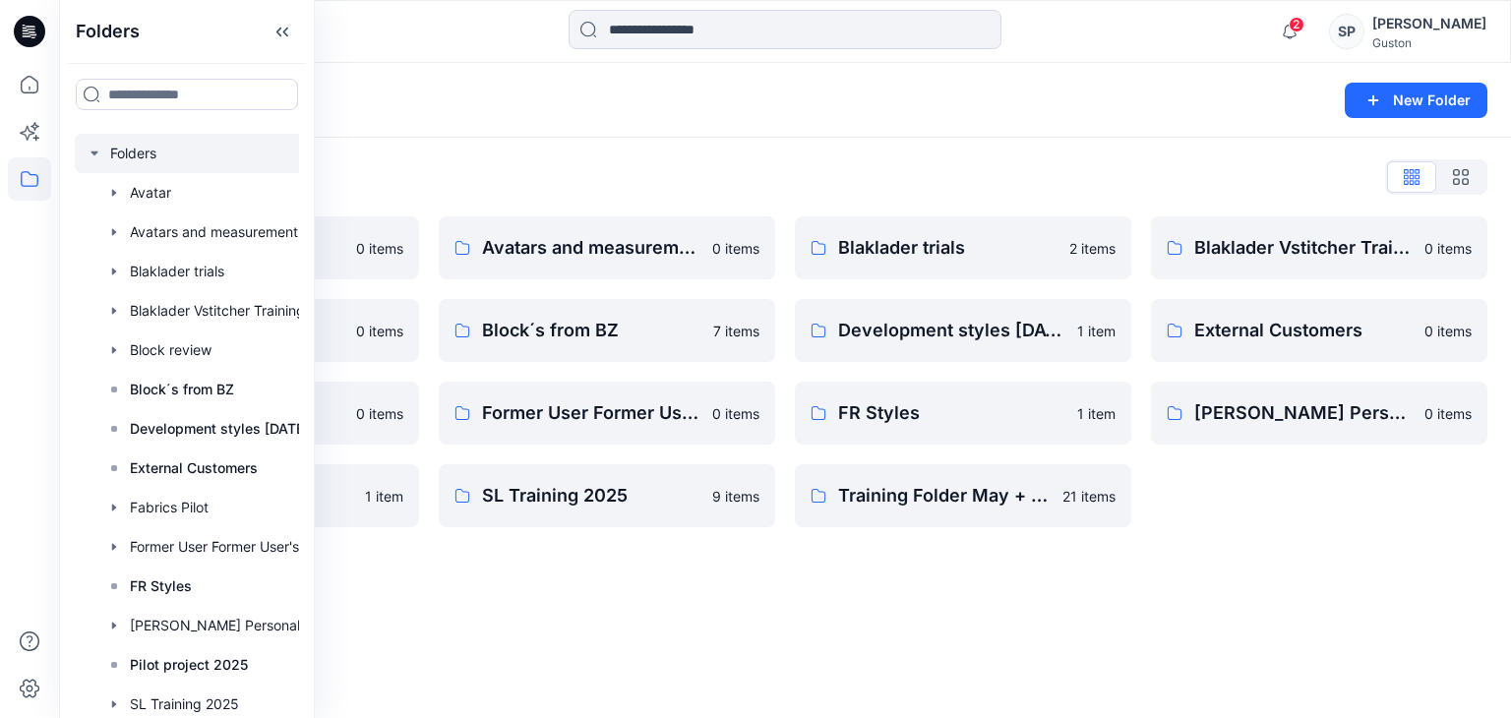
click at [934, 626] on div "Folders New Folder Folders List Avatar 0 items Block review 0 items Fabrics Pil…" at bounding box center [785, 390] width 1452 height 655
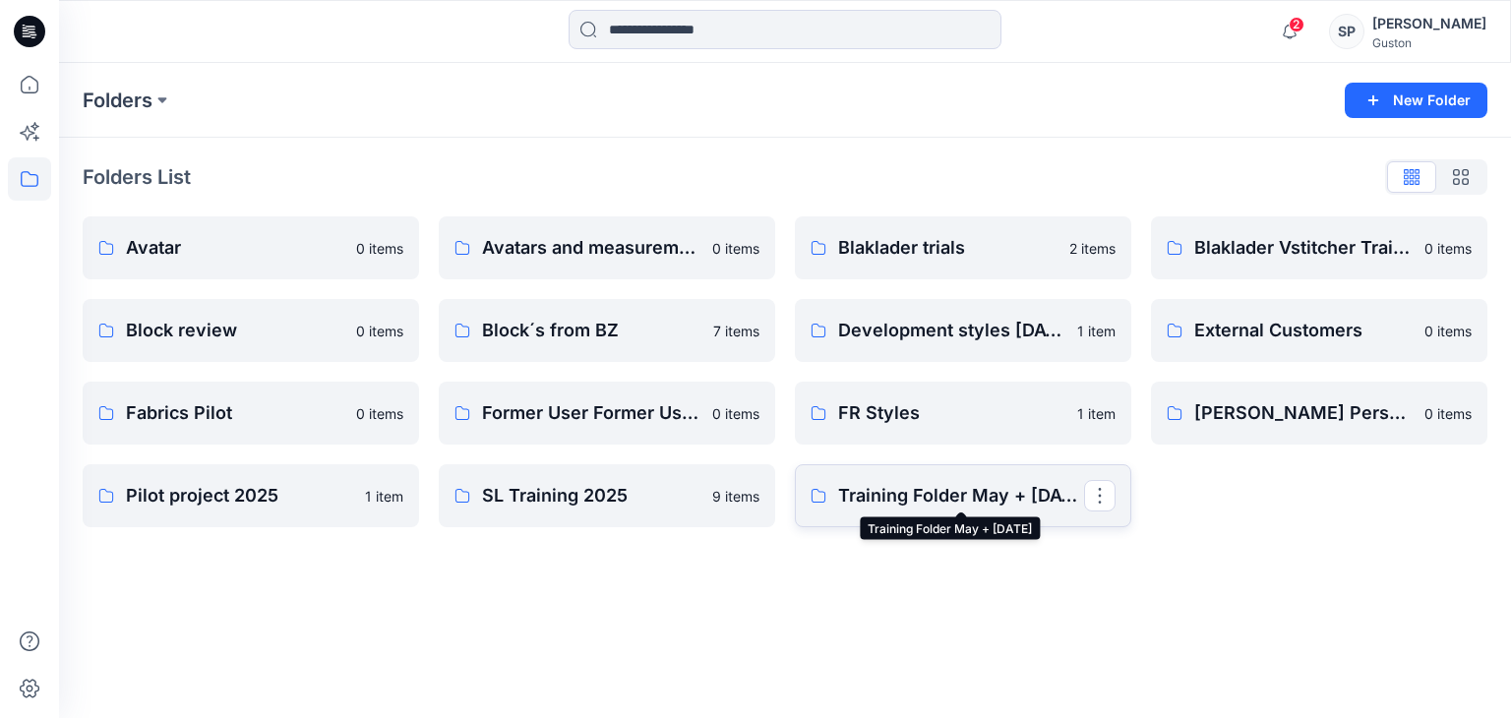
click at [907, 501] on p "Training Folder May + [DATE]" at bounding box center [961, 496] width 246 height 28
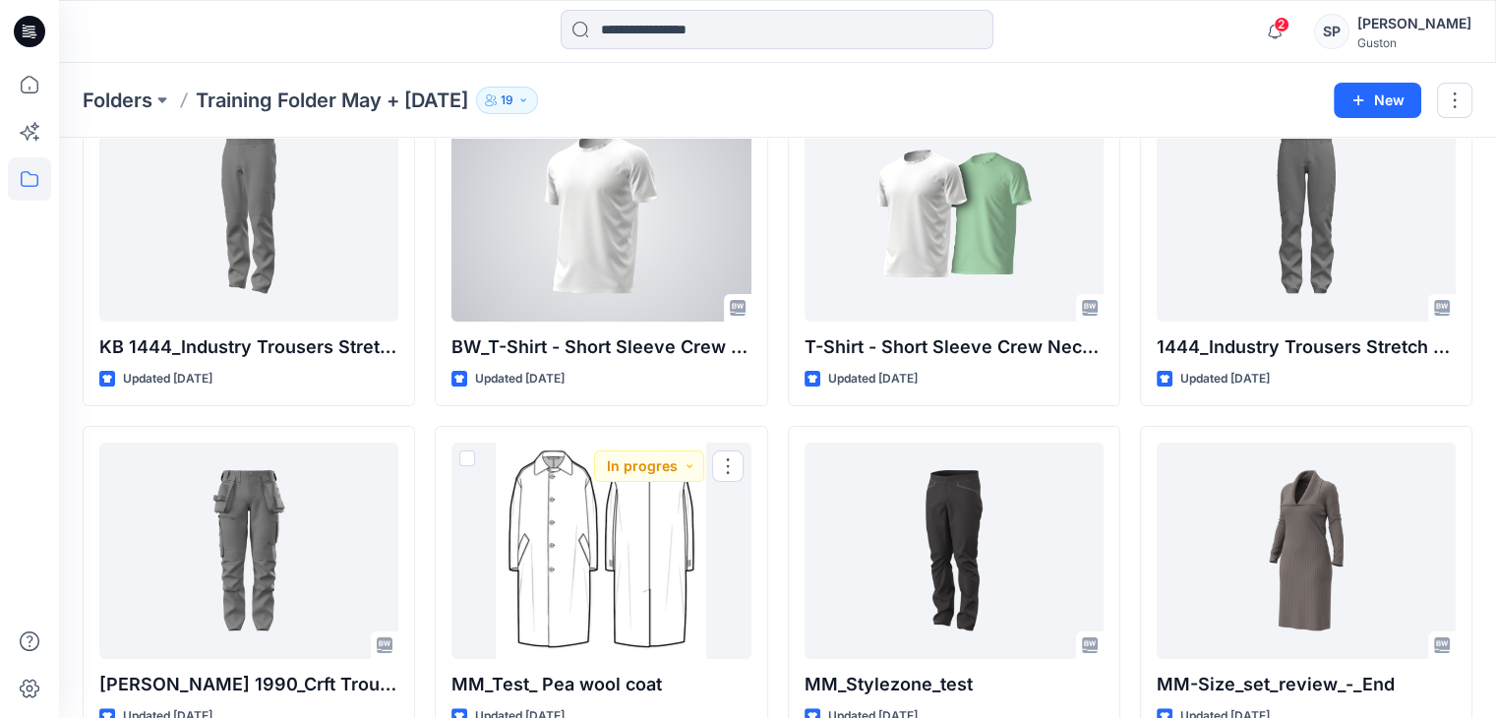
scroll to position [98, 0]
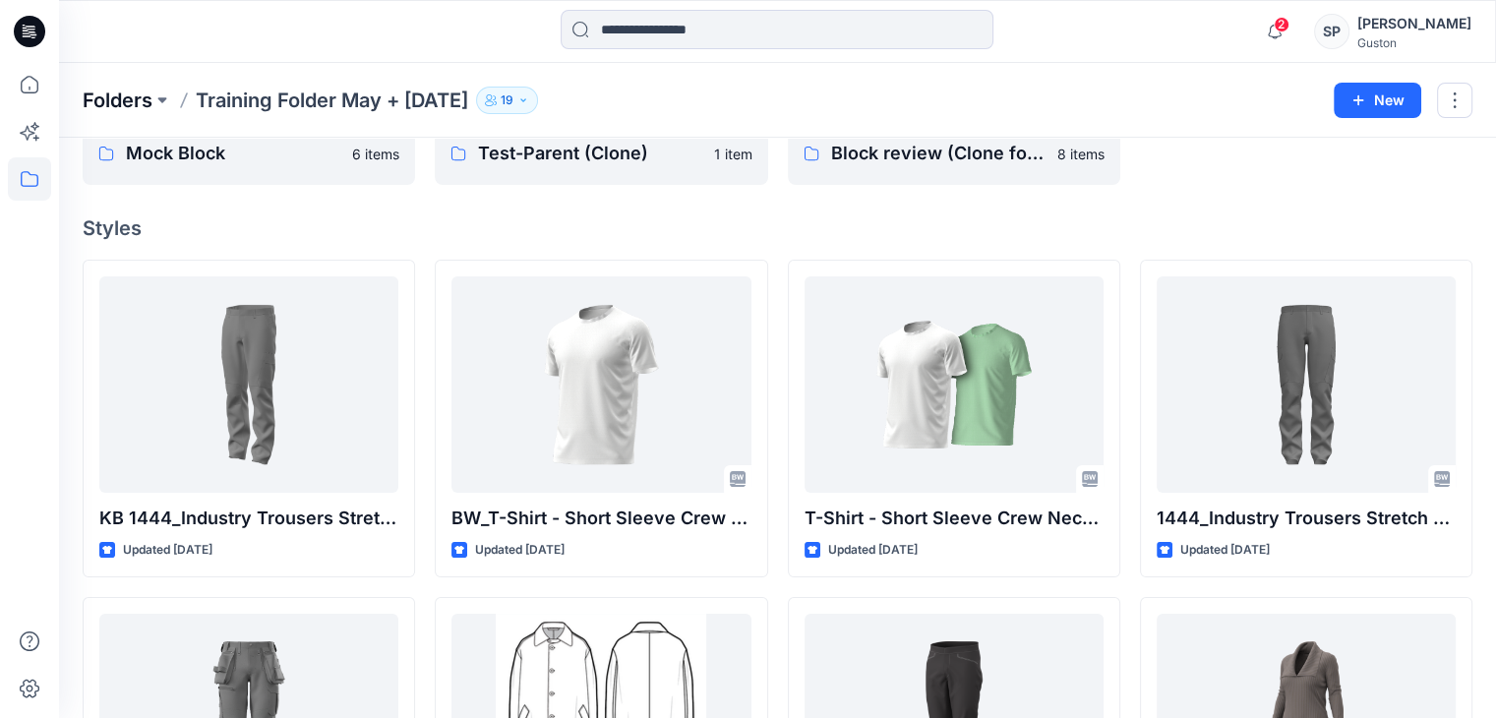
click at [135, 99] on p "Folders" at bounding box center [118, 101] width 70 height 28
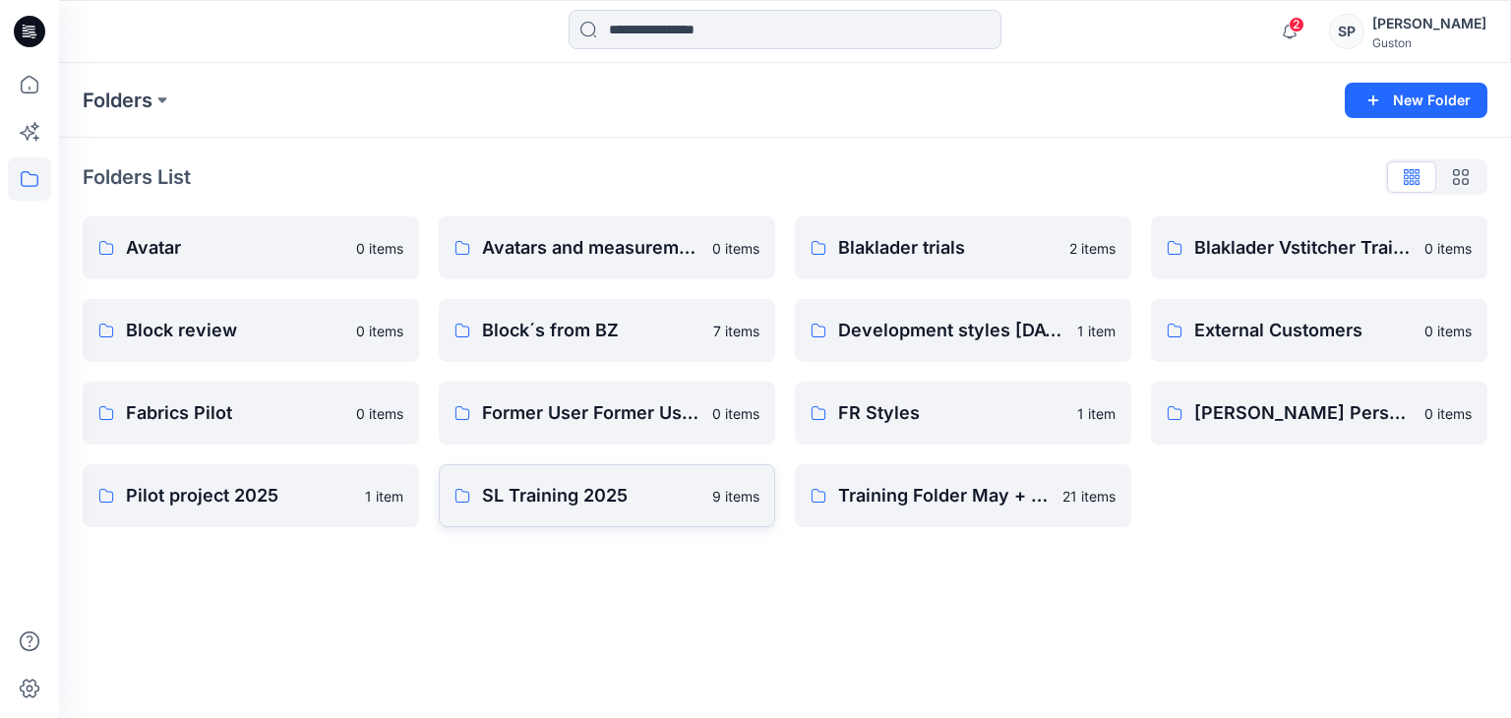
click at [538, 493] on p "SL Training 2025" at bounding box center [591, 496] width 218 height 28
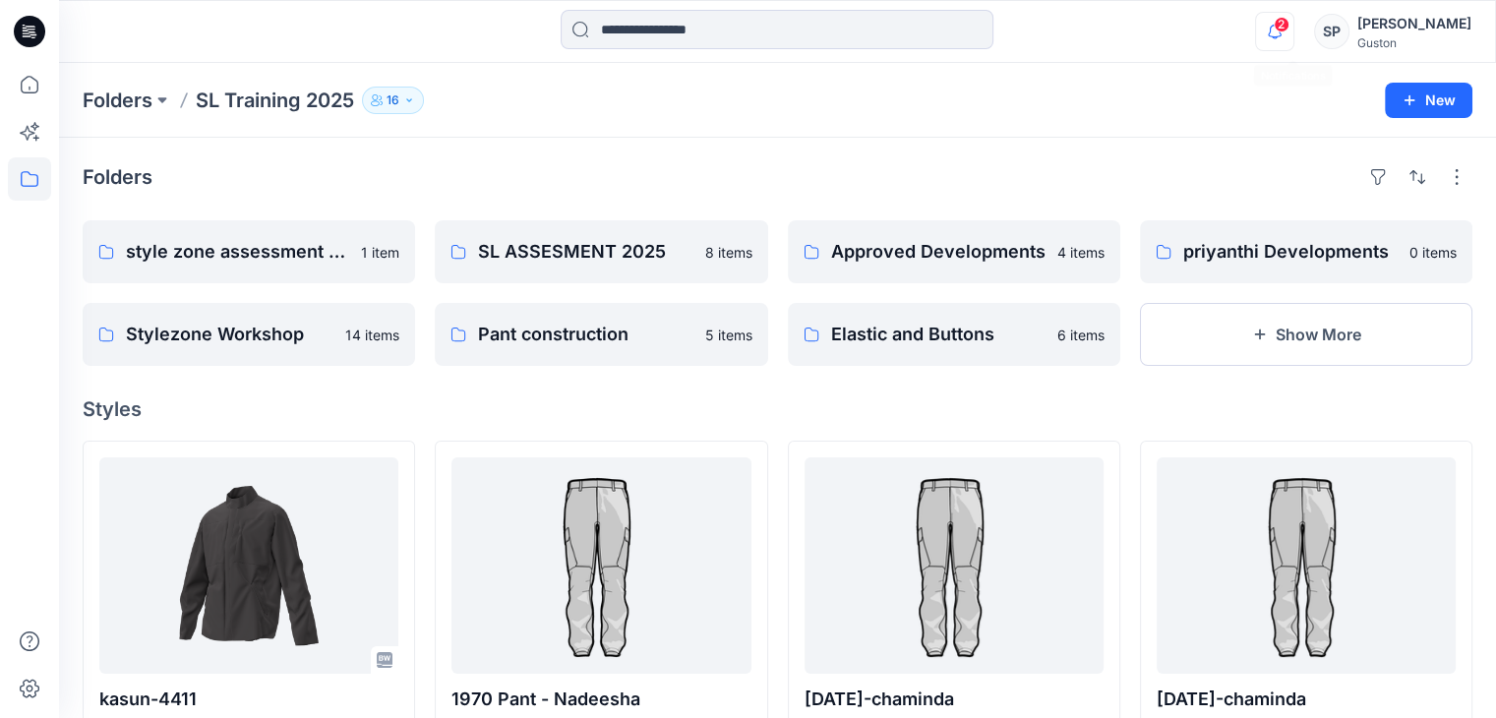
click at [1294, 33] on icon "button" at bounding box center [1274, 31] width 37 height 39
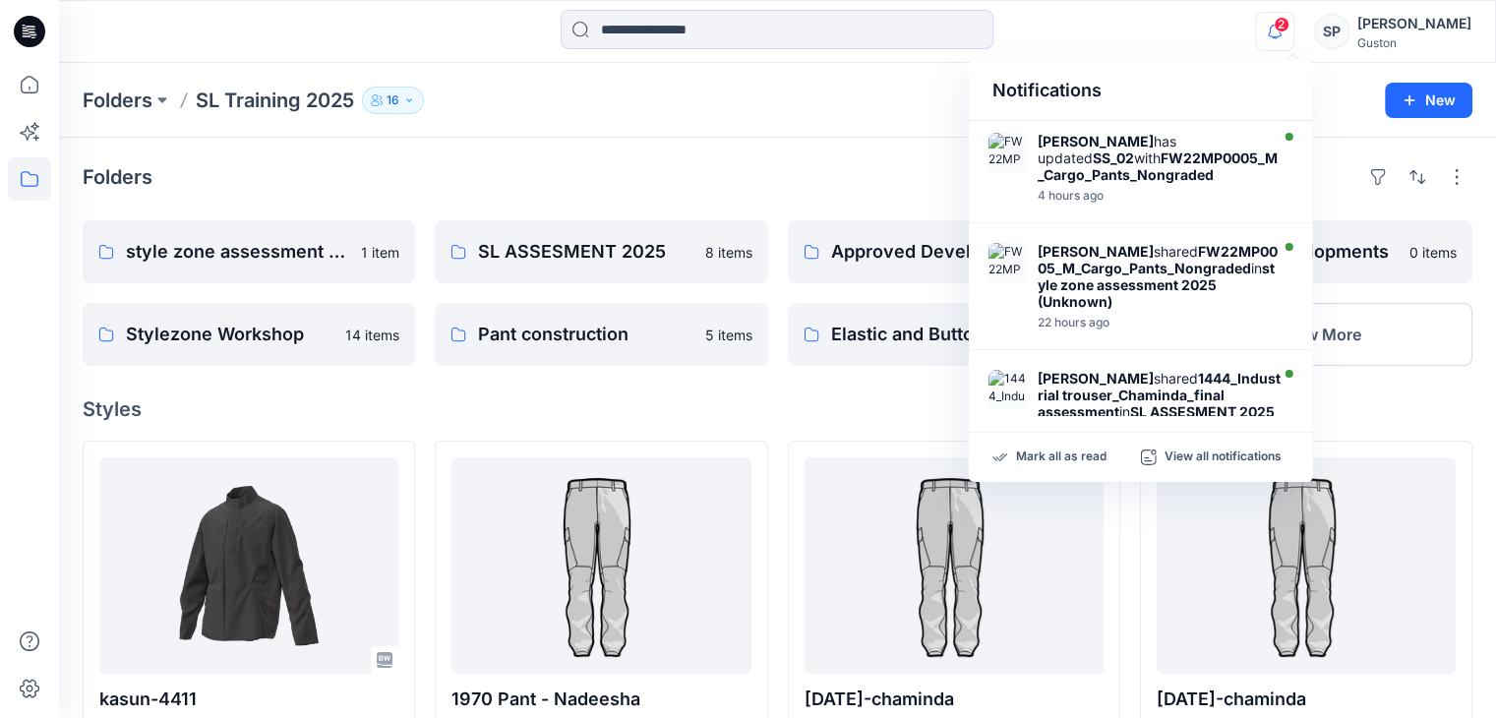
click at [1294, 33] on icon "button" at bounding box center [1274, 31] width 37 height 39
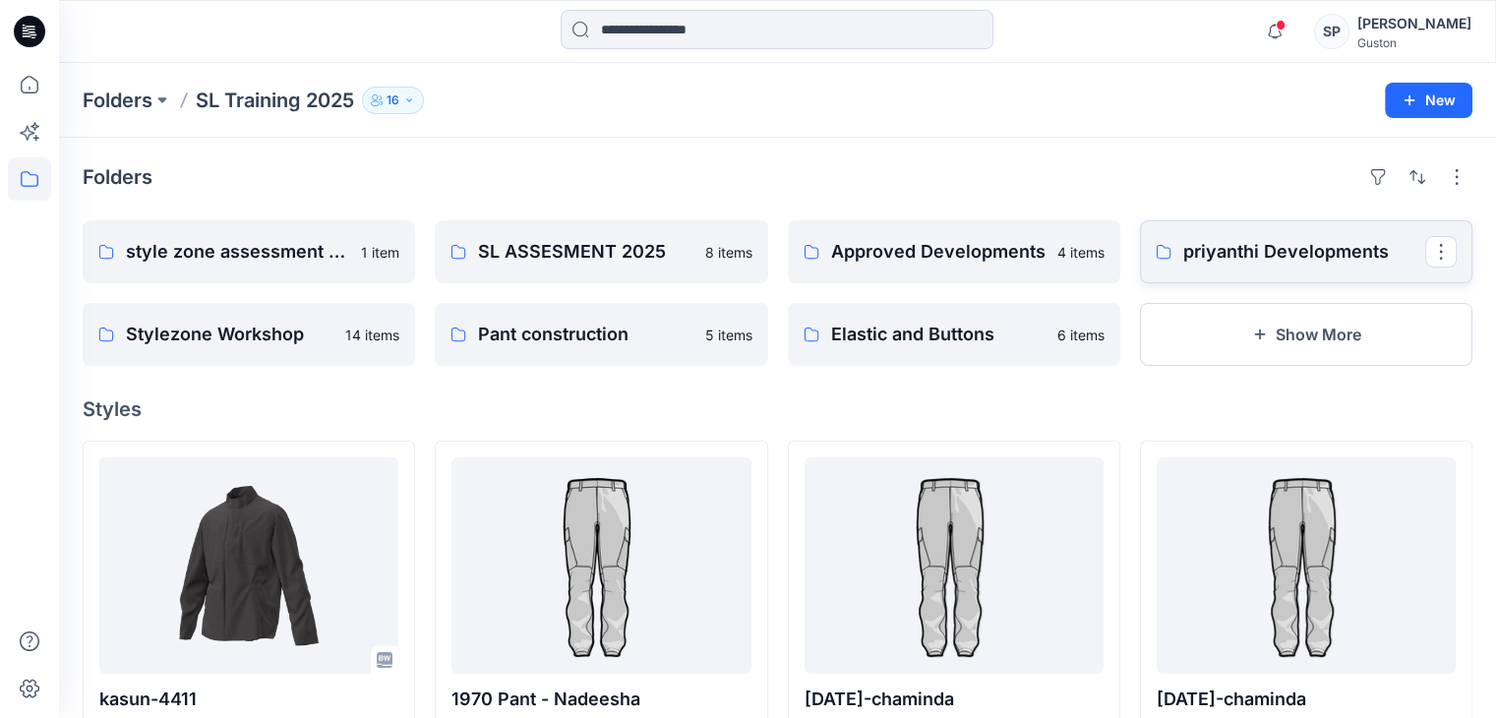
click at [1306, 264] on p "priyanthi Developments" at bounding box center [1304, 252] width 242 height 28
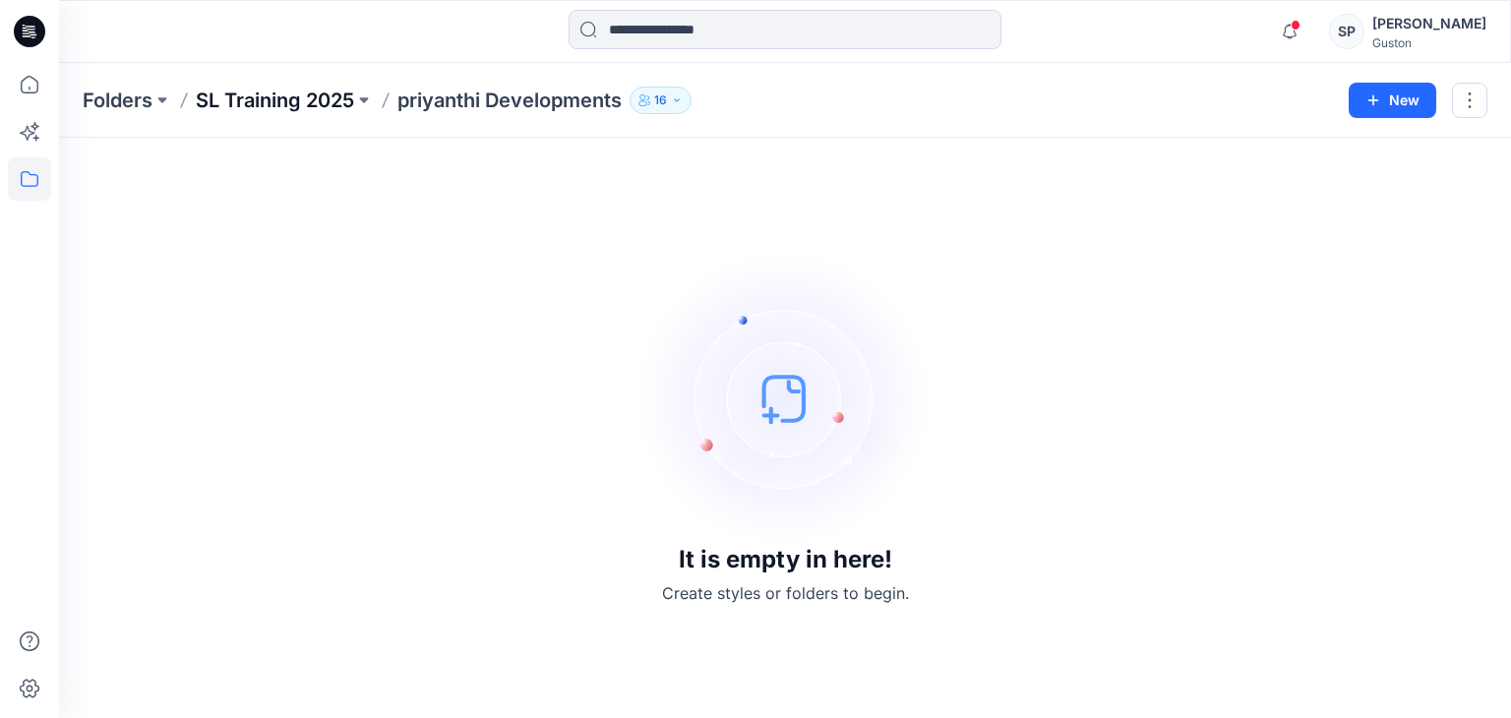
click at [280, 96] on p "SL Training 2025" at bounding box center [275, 101] width 158 height 28
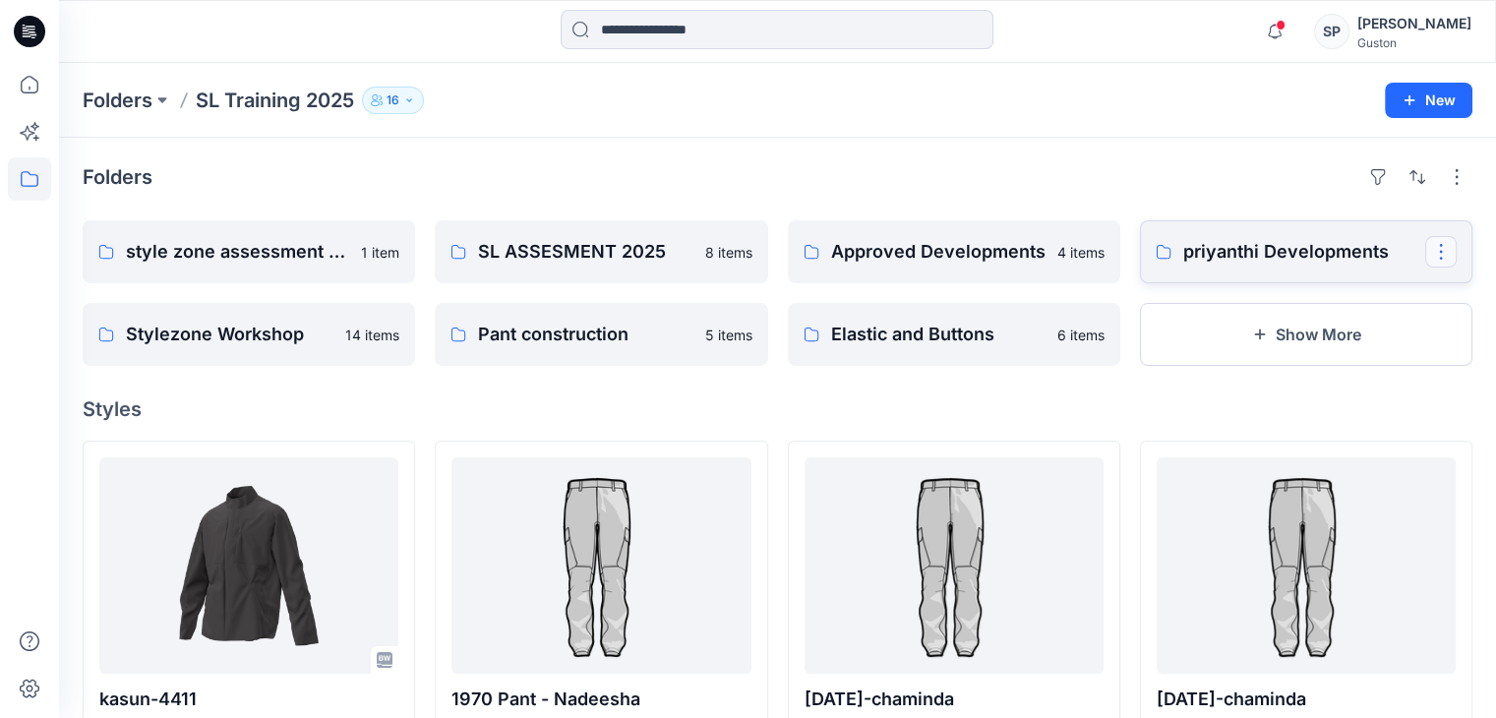
click at [1444, 261] on button "button" at bounding box center [1440, 251] width 31 height 31
click at [1317, 296] on button "Edit" at bounding box center [1346, 296] width 212 height 36
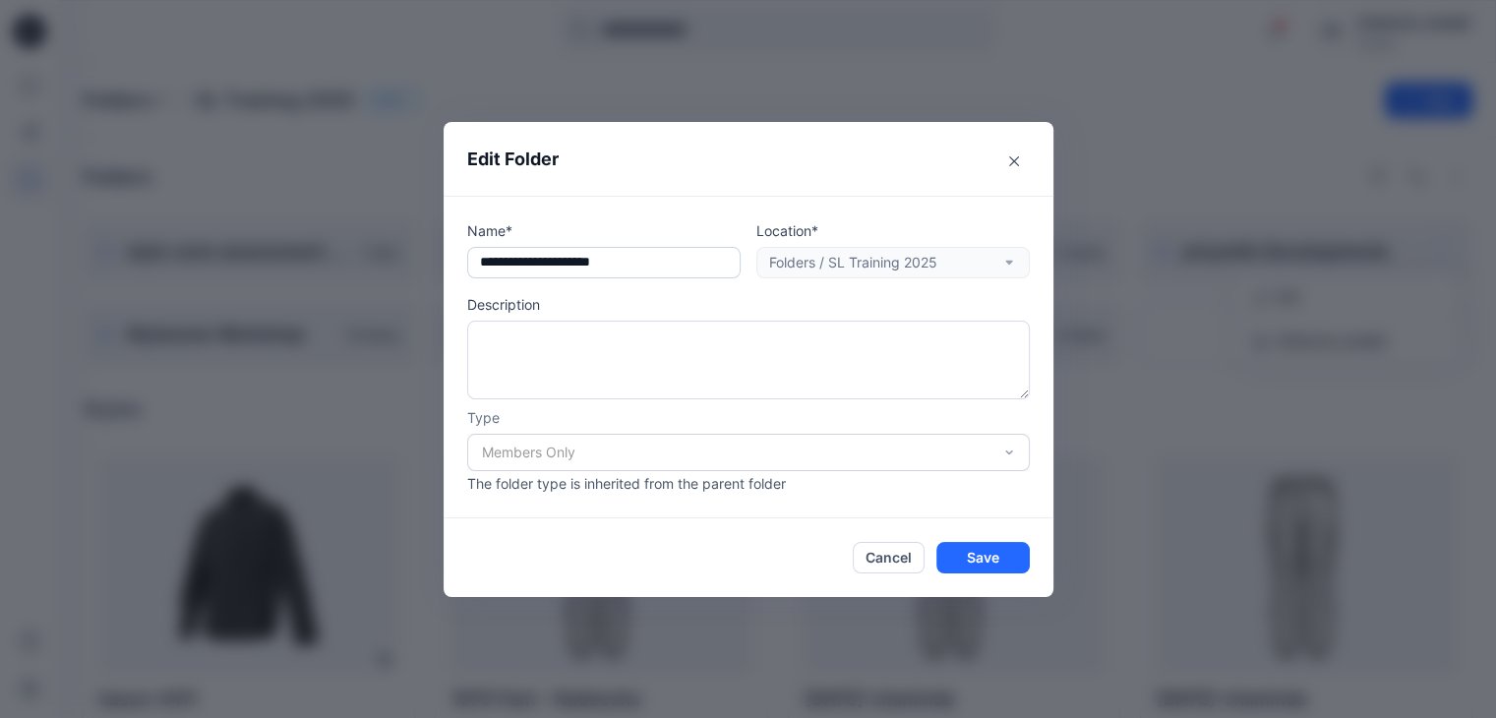
click at [484, 263] on input "**********" at bounding box center [603, 262] width 273 height 31
type input "**********"
click at [1011, 553] on button "Save" at bounding box center [982, 557] width 93 height 31
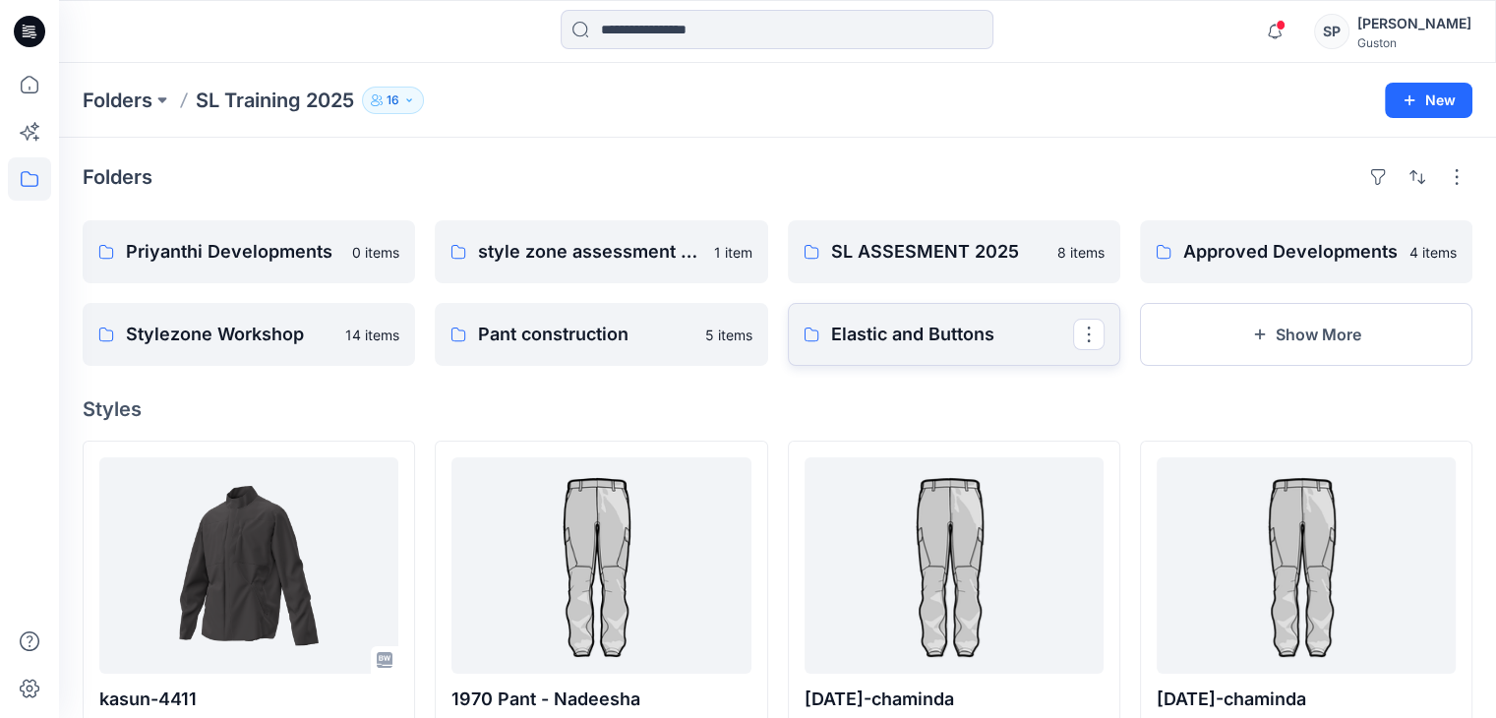
click at [873, 341] on p "Elastic and Buttons" at bounding box center [952, 335] width 242 height 28
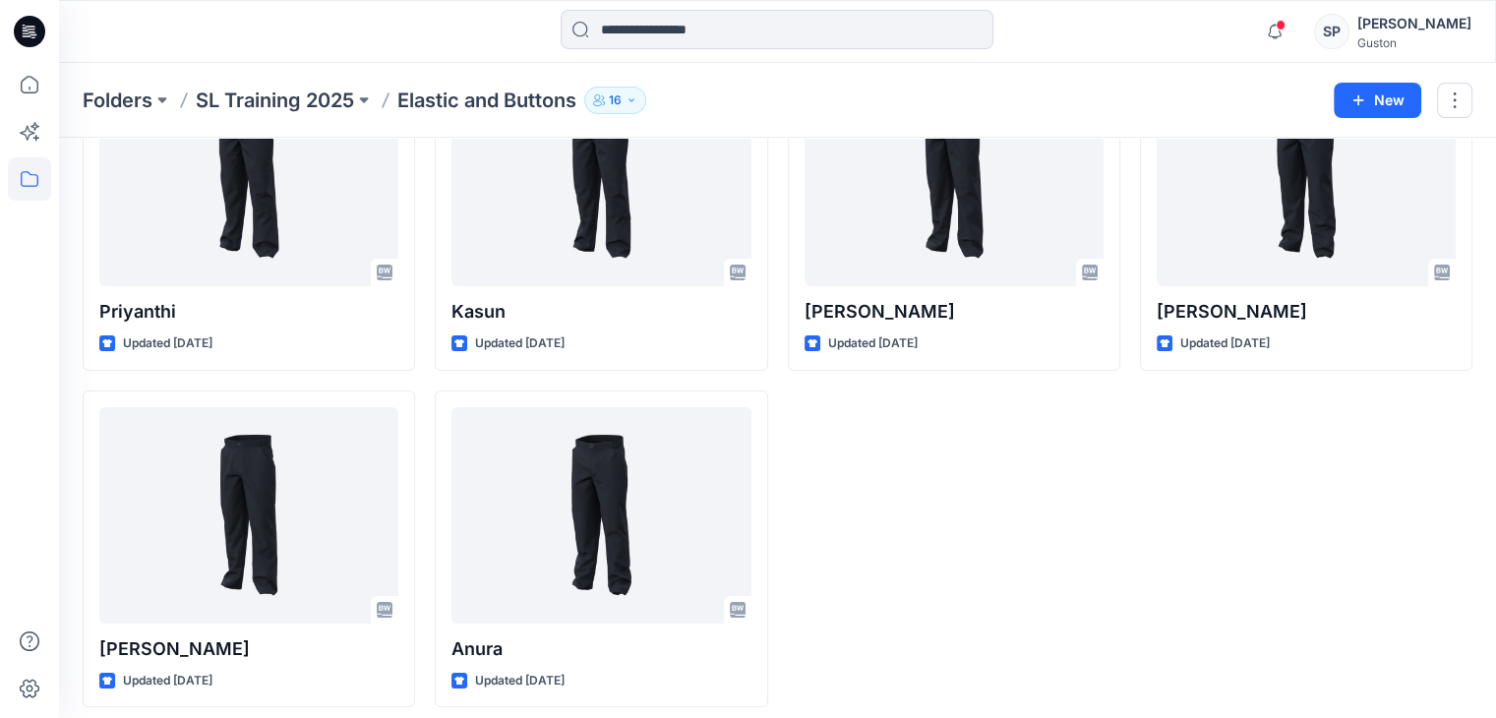
scroll to position [179, 0]
